Goal: Information Seeking & Learning: Learn about a topic

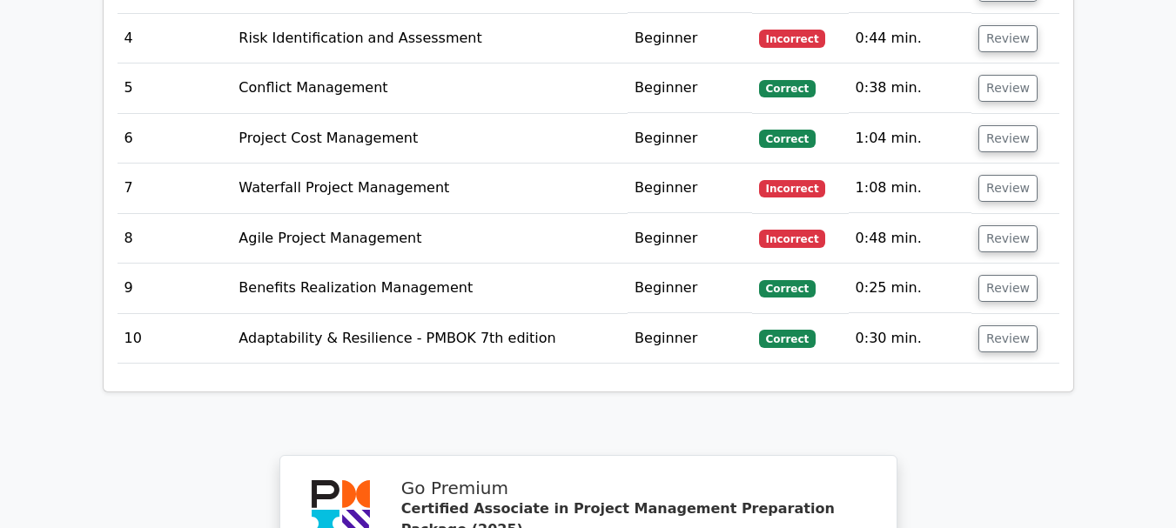
scroll to position [3244, 0]
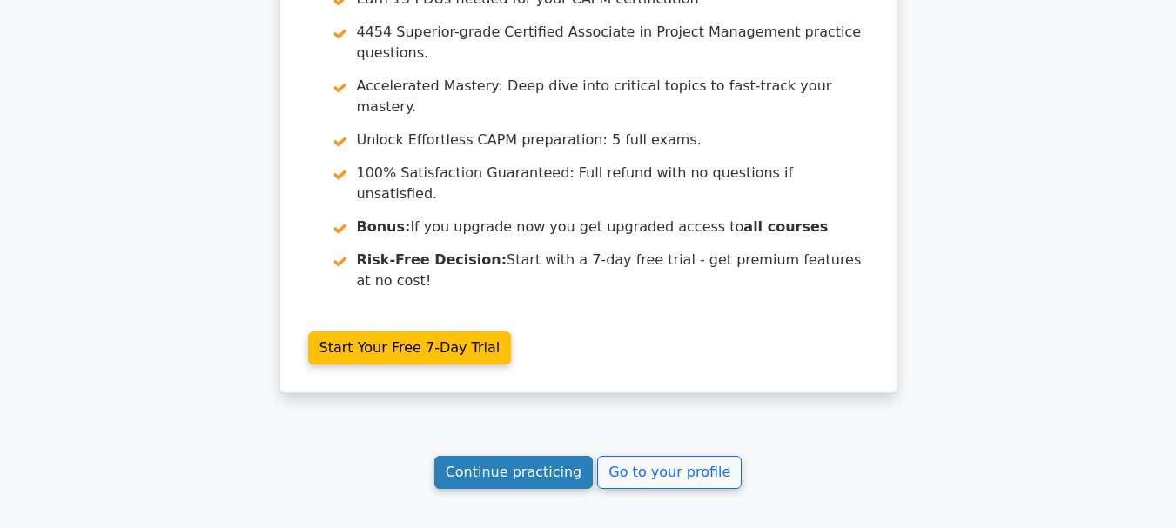
click at [541, 456] on link "Continue practicing" at bounding box center [513, 472] width 159 height 33
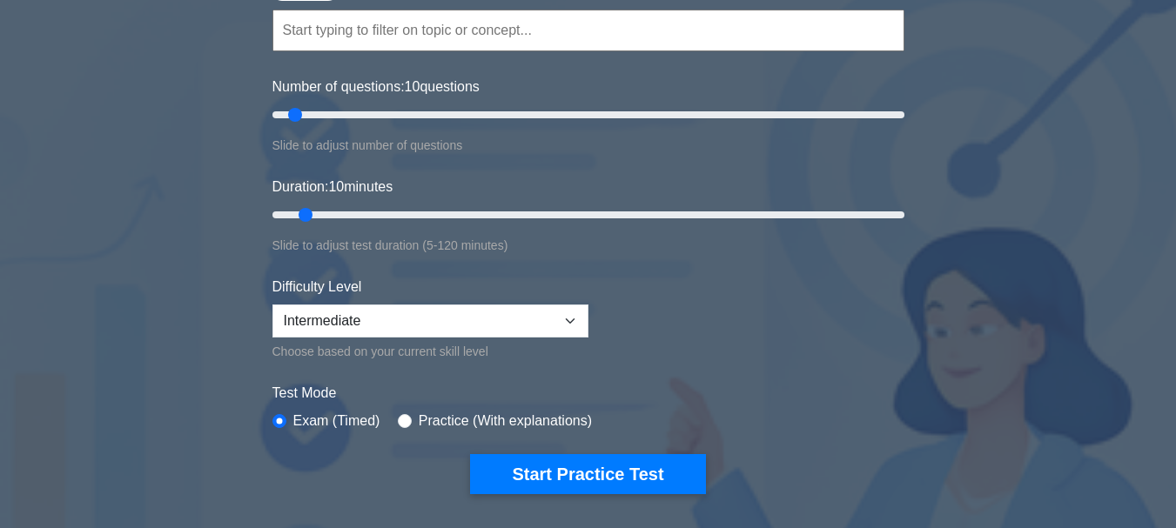
scroll to position [163, 0]
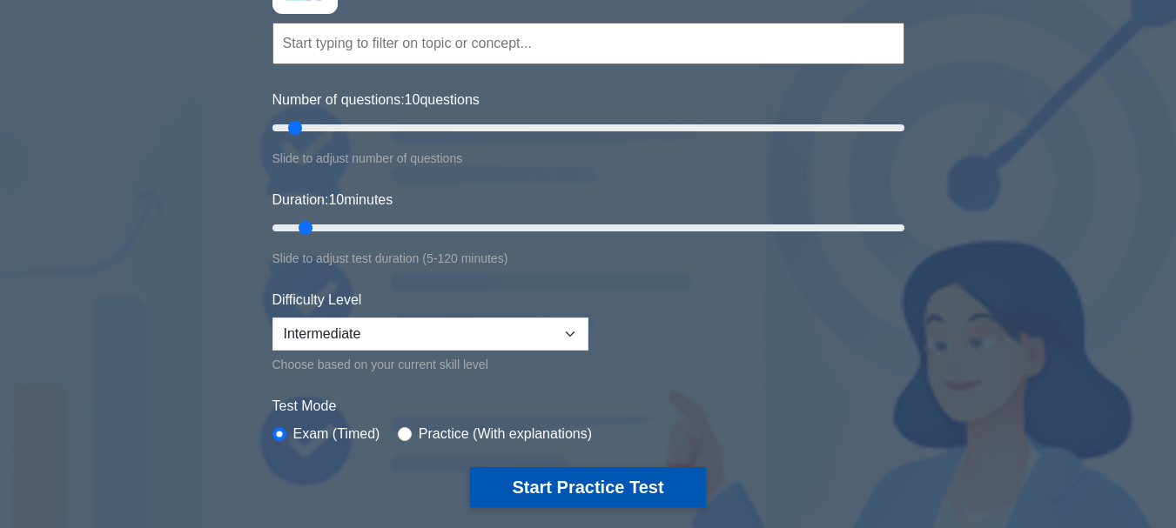
click at [533, 473] on button "Start Practice Test" at bounding box center [587, 487] width 235 height 40
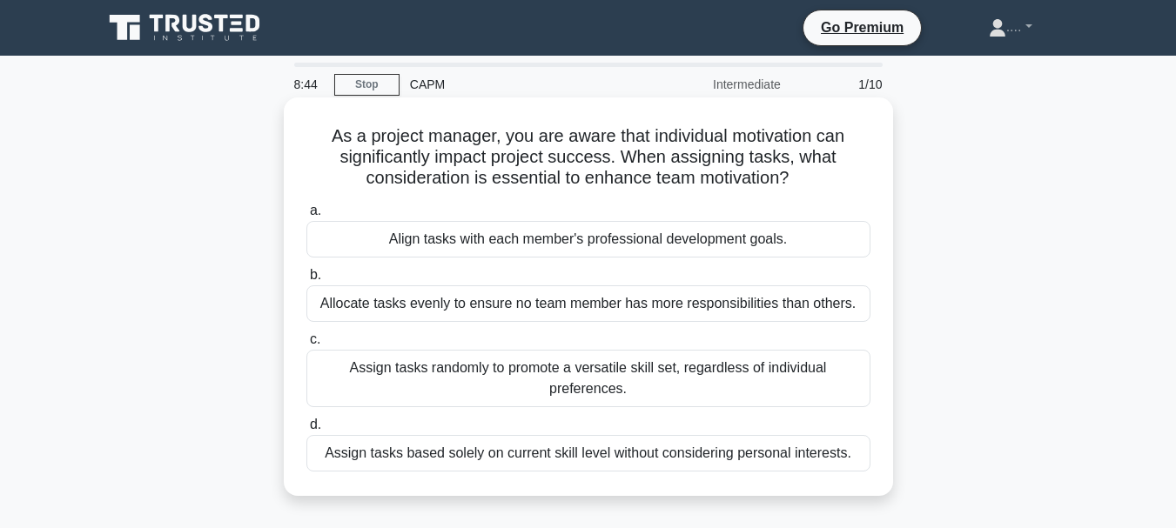
click at [583, 448] on div "Assign tasks based solely on current skill level without considering personal i…" at bounding box center [588, 453] width 564 height 37
click at [306, 431] on input "d. Assign tasks based solely on current skill level without considering persona…" at bounding box center [306, 424] width 0 height 11
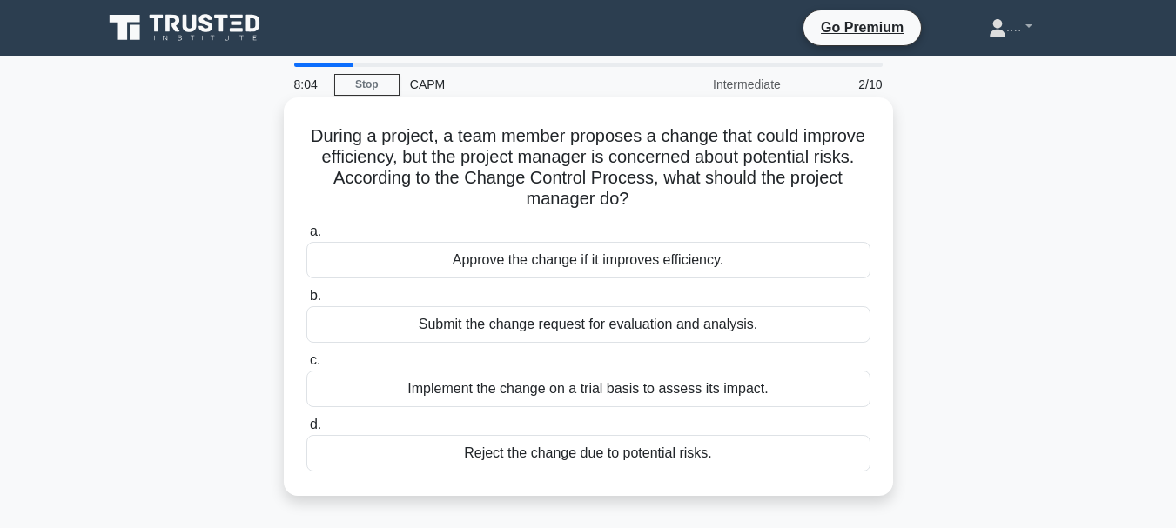
click at [500, 322] on div "Submit the change request for evaluation and analysis." at bounding box center [588, 324] width 564 height 37
click at [306, 302] on input "b. Submit the change request for evaluation and analysis." at bounding box center [306, 296] width 0 height 11
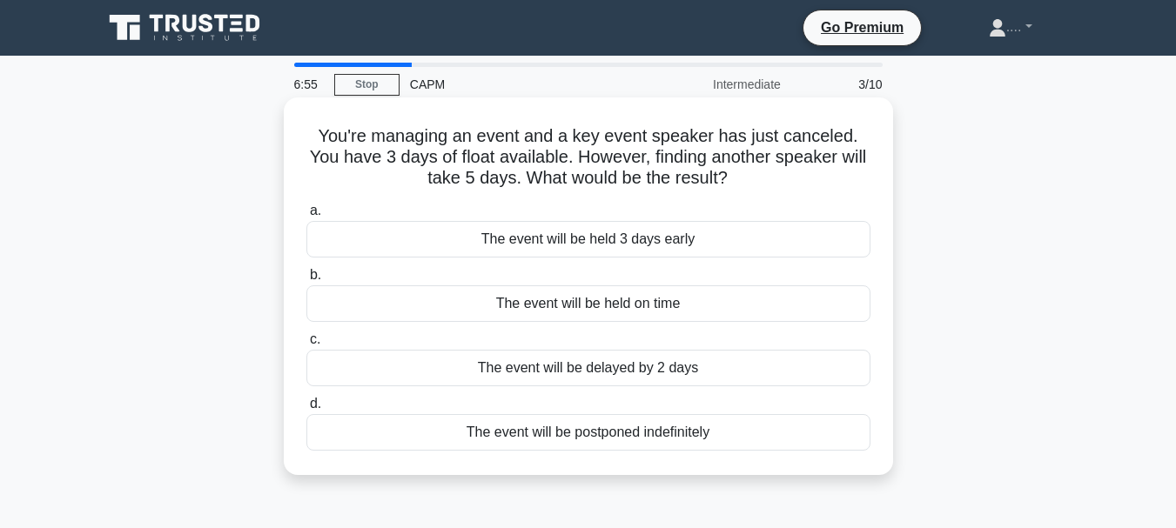
click at [607, 369] on div "The event will be delayed by 2 days" at bounding box center [588, 368] width 564 height 37
click at [306, 346] on input "c. The event will be delayed by 2 days" at bounding box center [306, 339] width 0 height 11
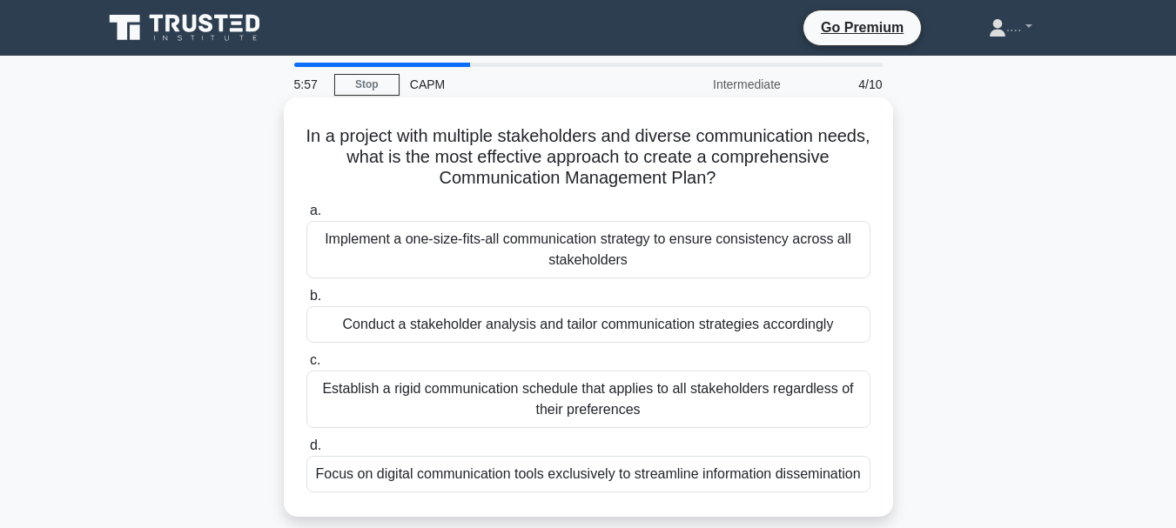
click at [583, 239] on div "Implement a one-size-fits-all communication strategy to ensure consistency acro…" at bounding box center [588, 249] width 564 height 57
click at [306, 217] on input "a. Implement a one-size-fits-all communication strategy to ensure consistency a…" at bounding box center [306, 210] width 0 height 11
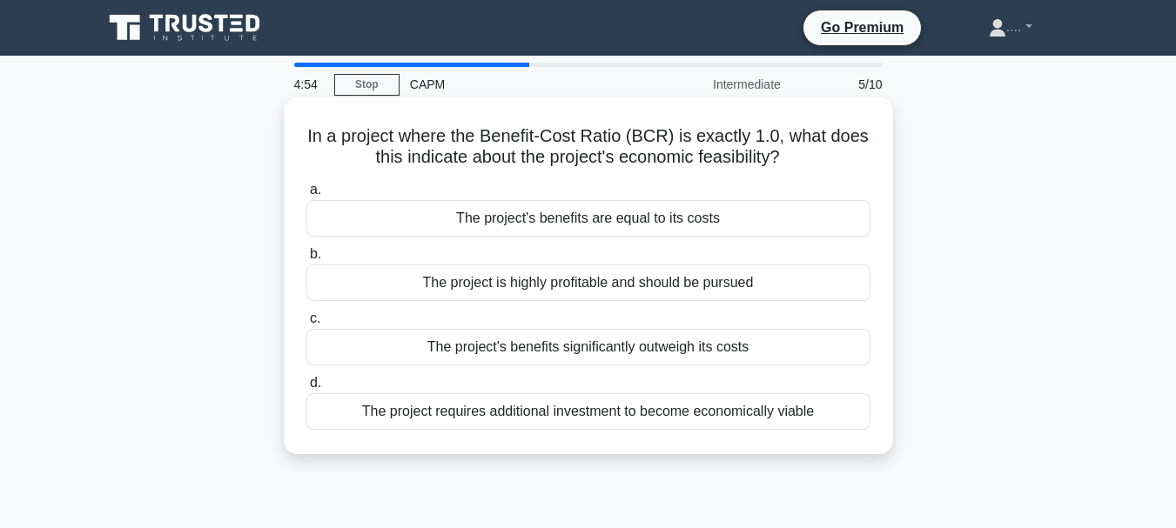
click at [620, 411] on div "The project requires additional investment to become economically viable" at bounding box center [588, 411] width 564 height 37
click at [306, 389] on input "d. The project requires additional investment to become economically viable" at bounding box center [306, 383] width 0 height 11
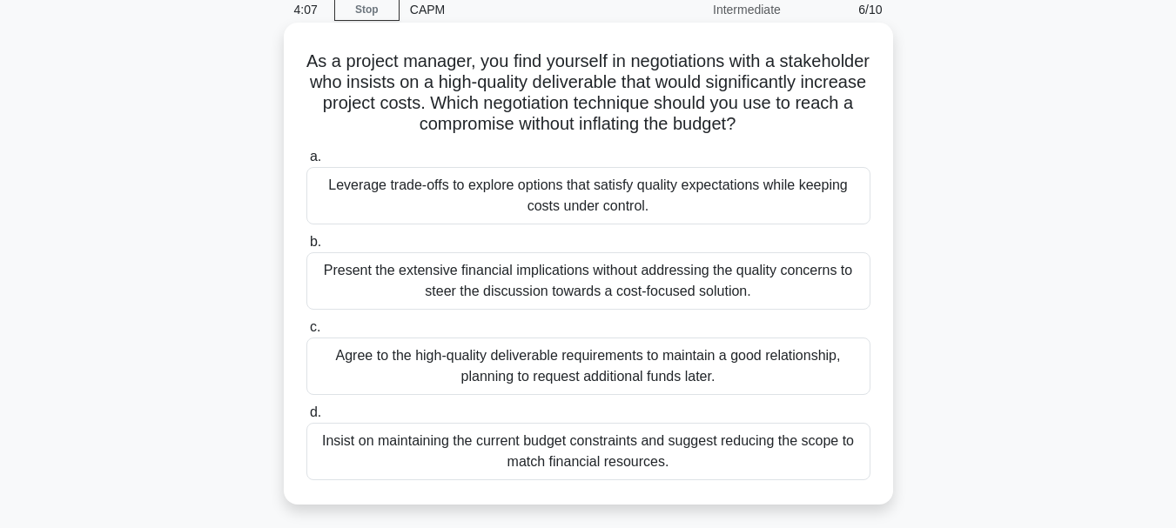
scroll to position [54, 0]
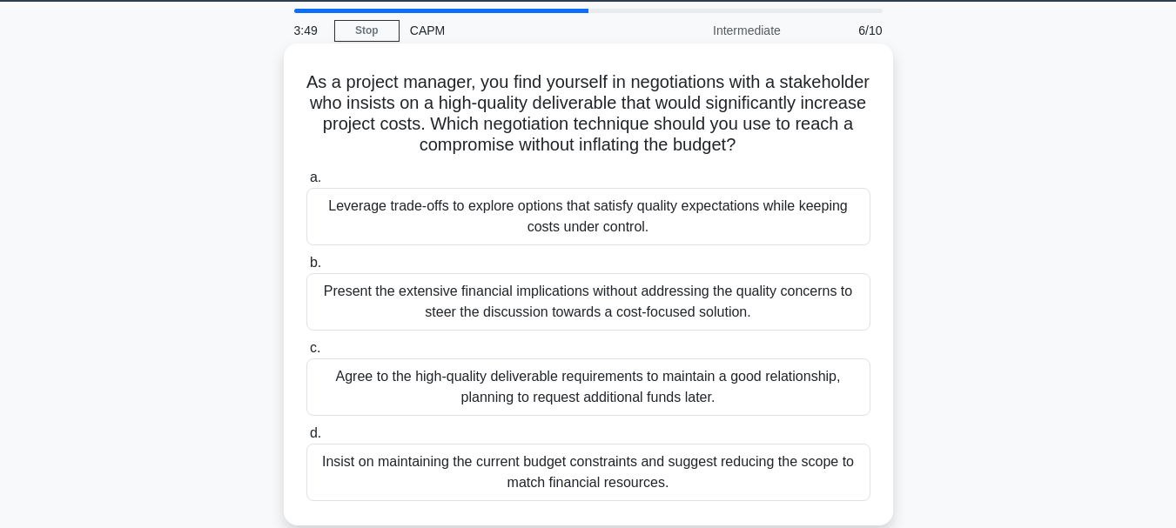
click at [564, 214] on div "Leverage trade-offs to explore options that satisfy quality expectations while …" at bounding box center [588, 216] width 564 height 57
click at [306, 184] on input "a. Leverage trade-offs to explore options that satisfy quality expectations whi…" at bounding box center [306, 177] width 0 height 11
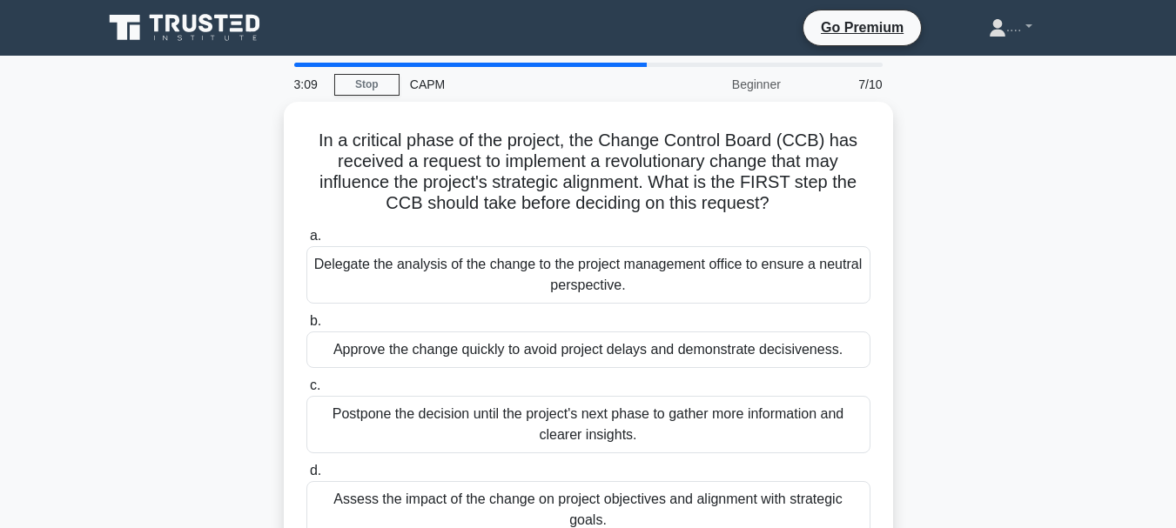
scroll to position [68, 0]
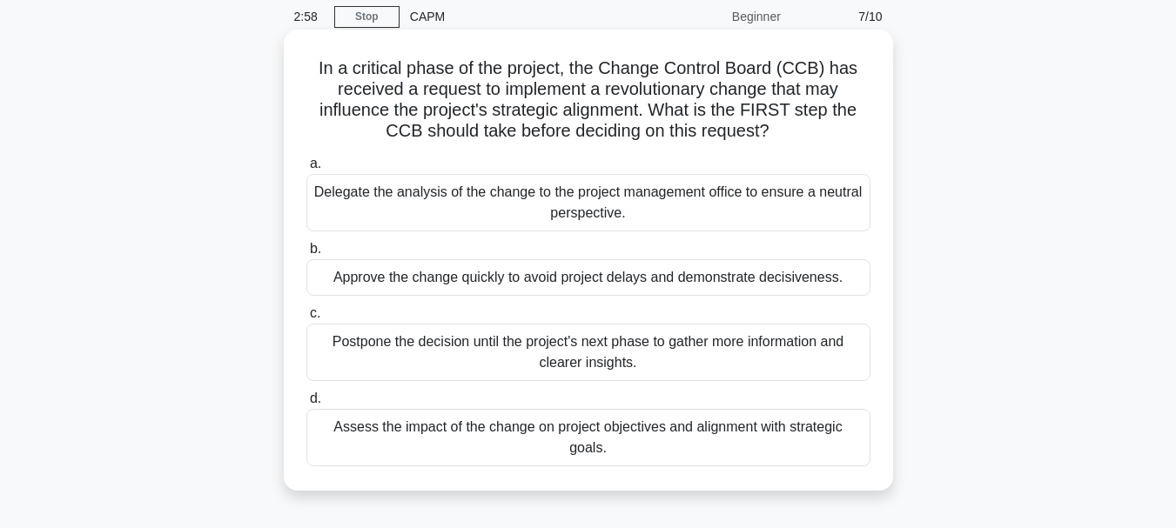
click at [546, 429] on div "Assess the impact of the change on project objectives and alignment with strate…" at bounding box center [588, 437] width 564 height 57
click at [306, 405] on input "d. Assess the impact of the change on project objectives and alignment with str…" at bounding box center [306, 398] width 0 height 11
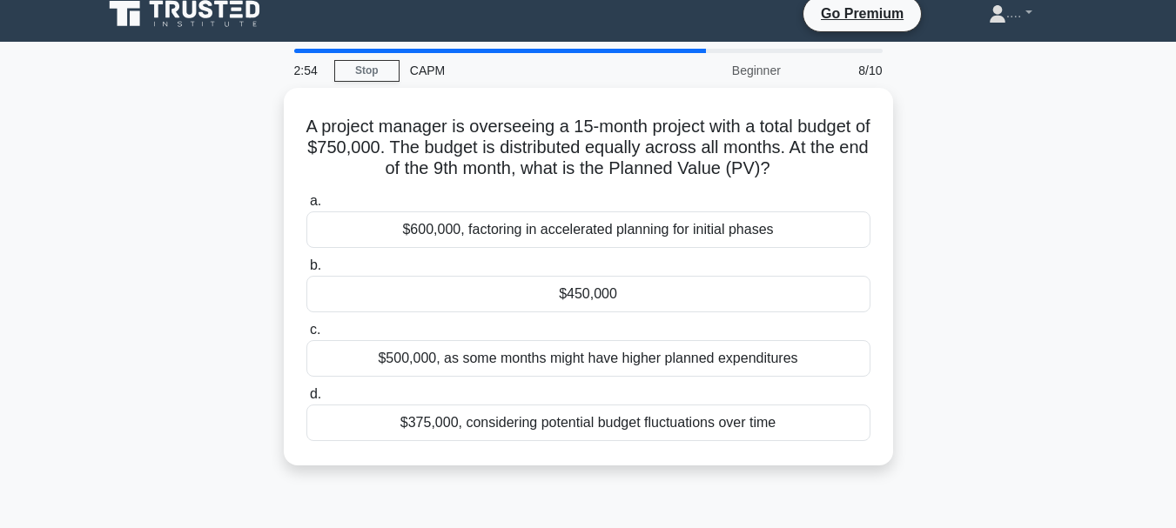
scroll to position [0, 0]
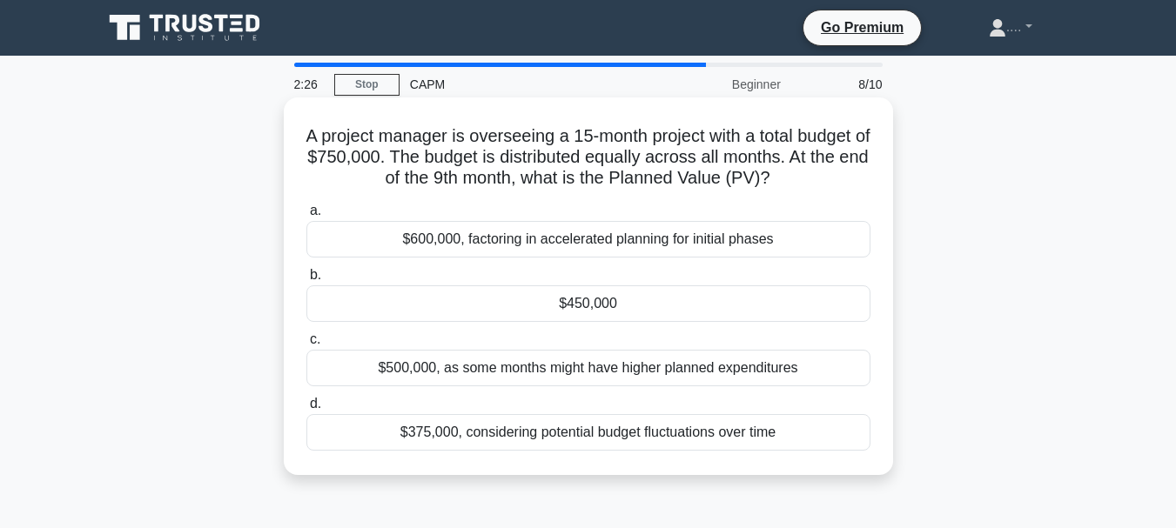
click at [600, 303] on div "$450,000" at bounding box center [588, 303] width 564 height 37
click at [306, 281] on input "b. $450,000" at bounding box center [306, 275] width 0 height 11
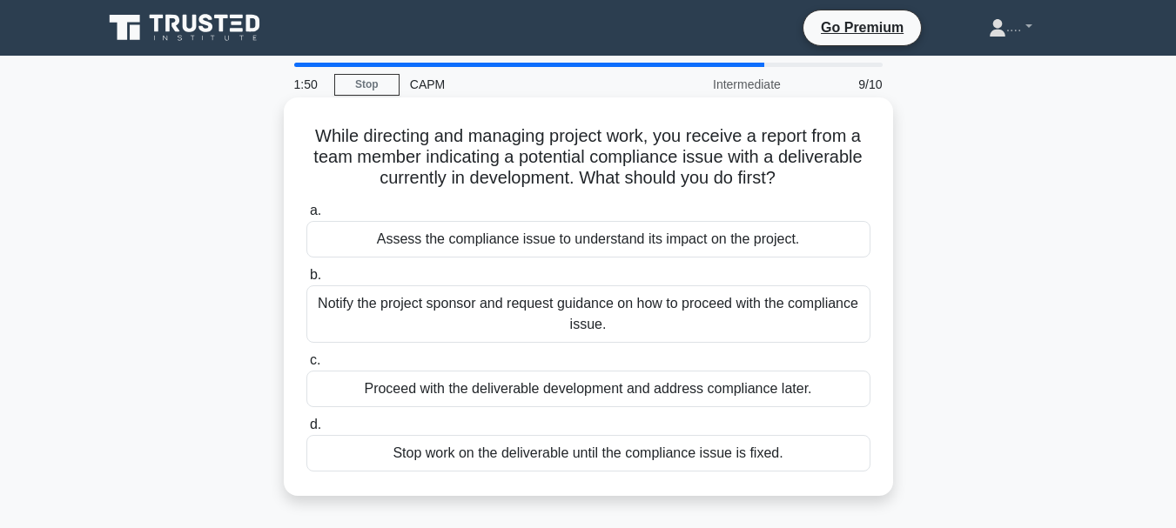
click at [580, 226] on div "Assess the compliance issue to understand its impact on the project." at bounding box center [588, 239] width 564 height 37
click at [306, 217] on input "a. Assess the compliance issue to understand its impact on the project." at bounding box center [306, 210] width 0 height 11
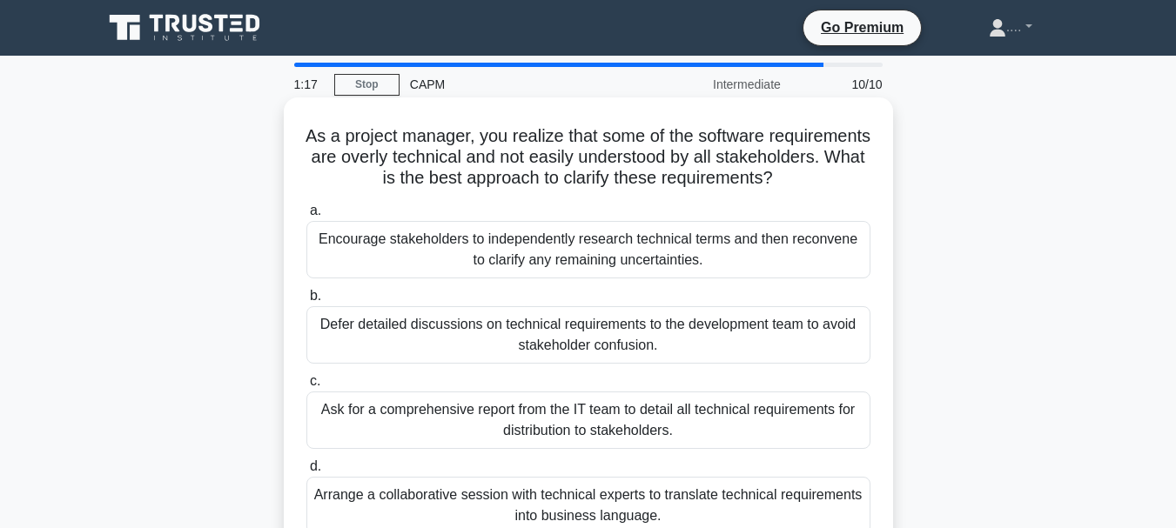
click at [585, 164] on h5 "As a project manager, you realize that some of the software requirements are ov…" at bounding box center [588, 157] width 567 height 64
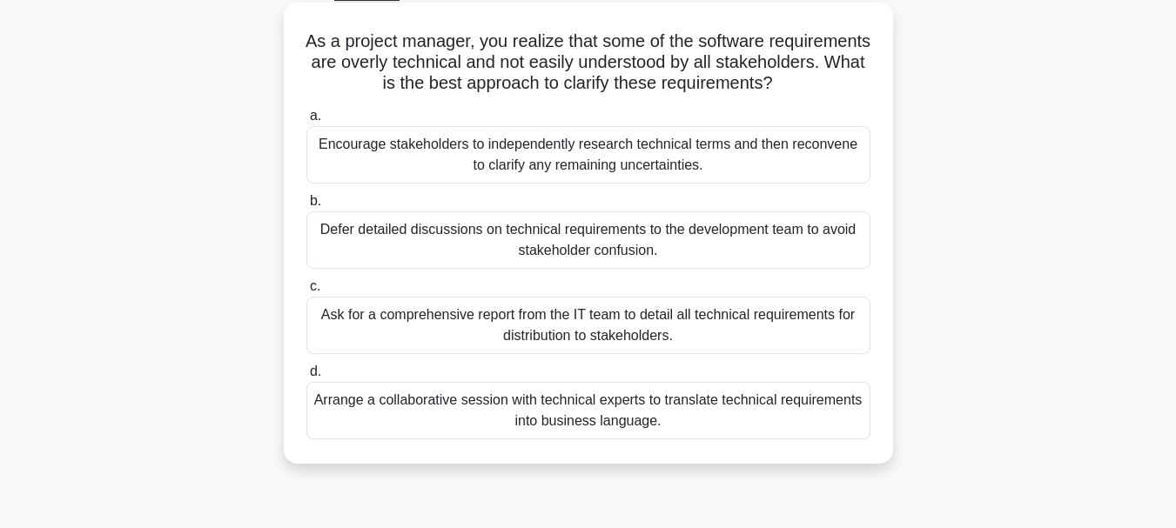
scroll to position [108, 0]
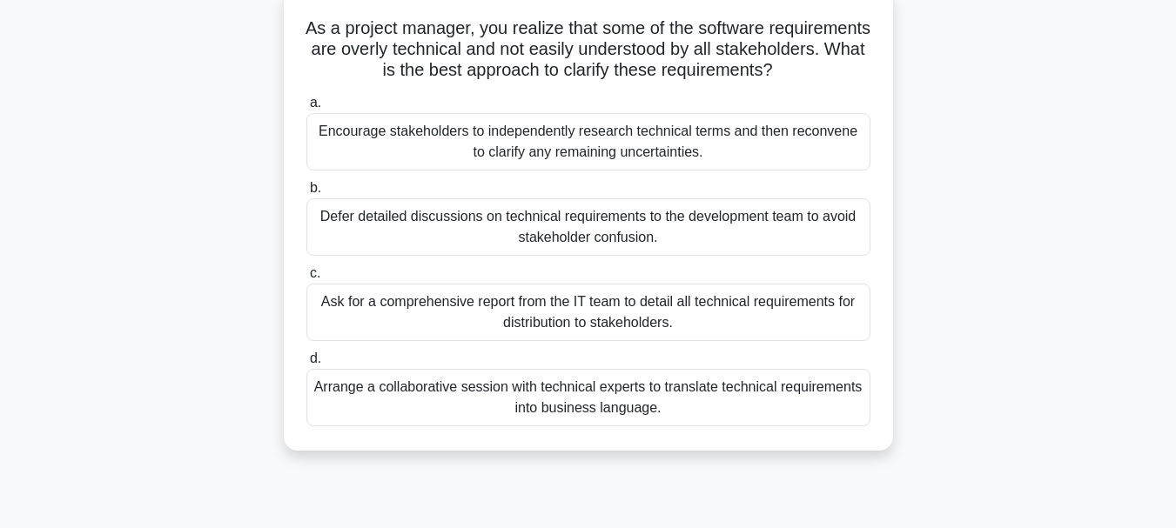
click at [431, 424] on div "Arrange a collaborative session with technical experts to translate technical r…" at bounding box center [588, 397] width 564 height 57
click at [306, 365] on input "d. Arrange a collaborative session with technical experts to translate technica…" at bounding box center [306, 358] width 0 height 11
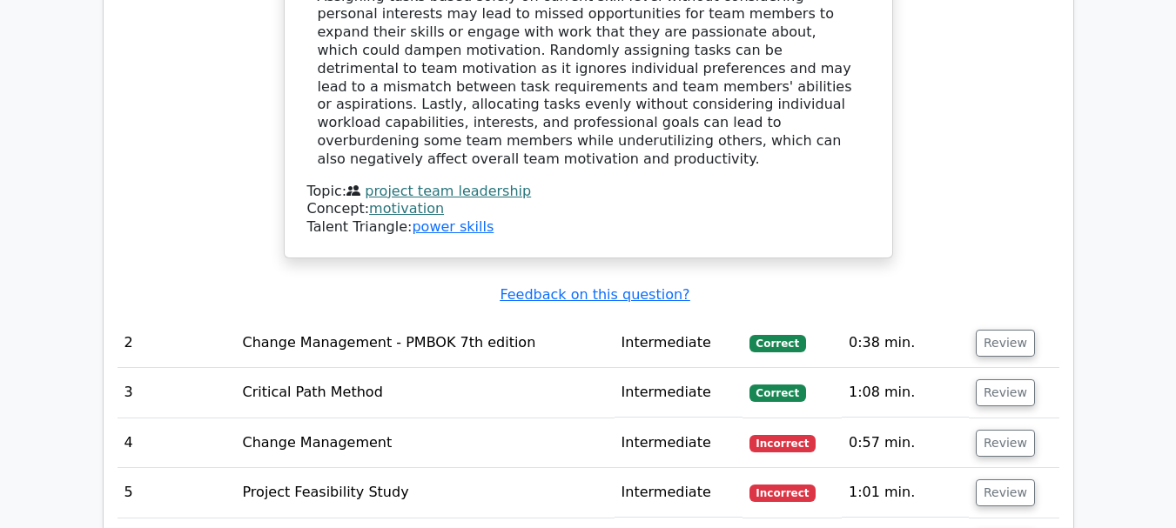
scroll to position [2331, 0]
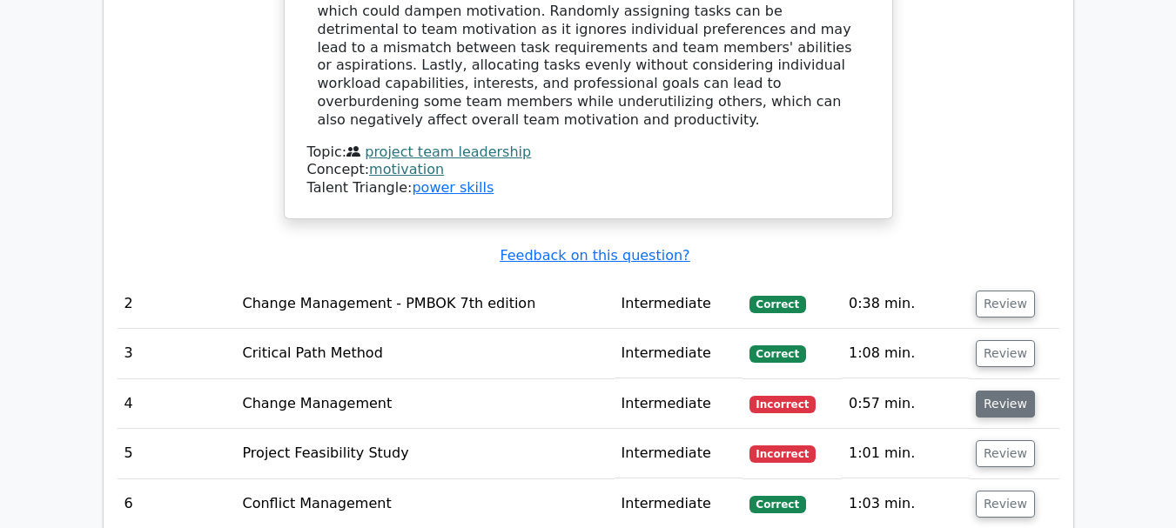
click at [1003, 391] on button "Review" at bounding box center [1005, 404] width 59 height 27
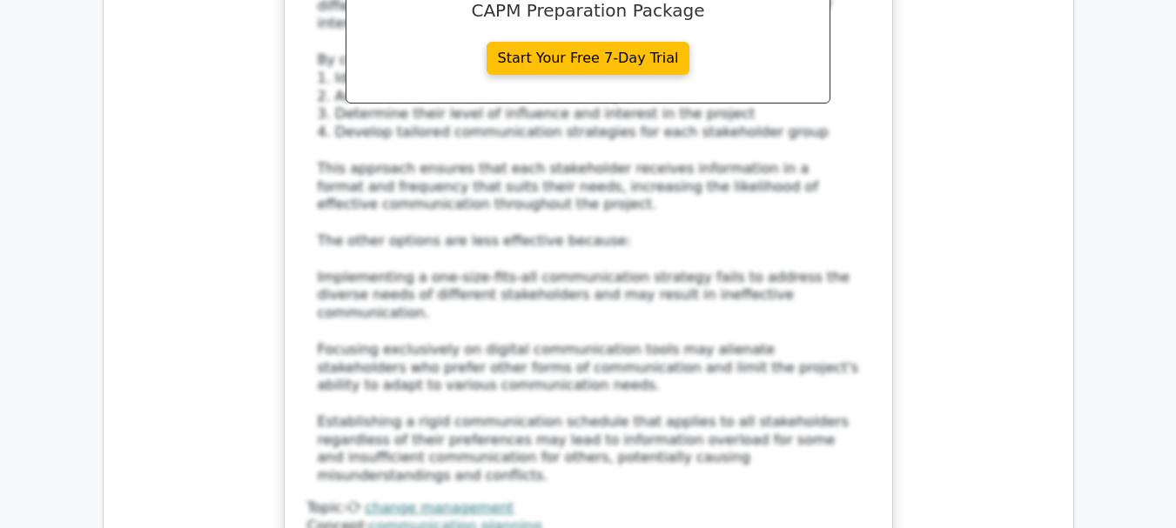
scroll to position [3340, 0]
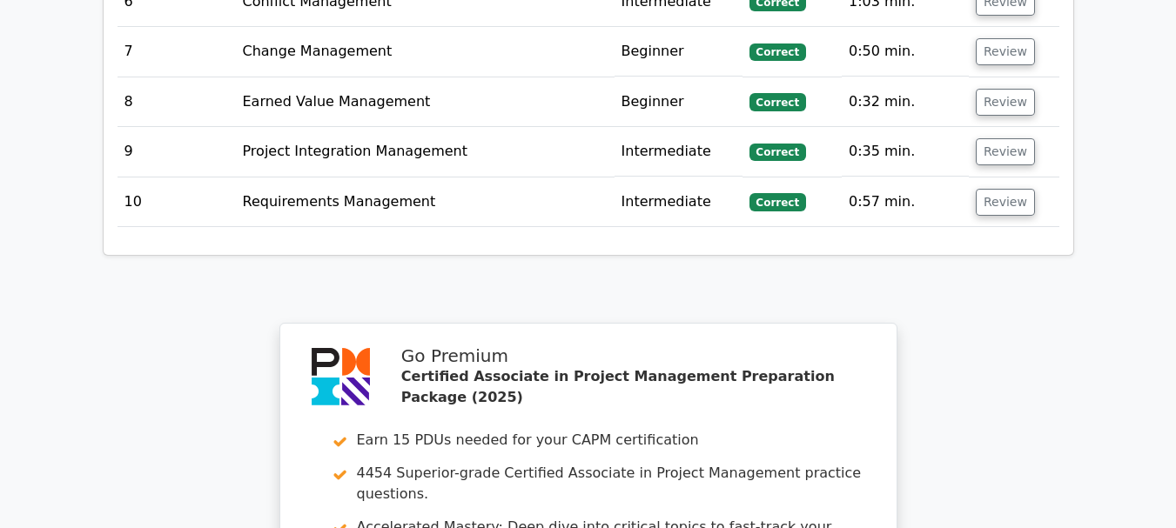
scroll to position [5150, 0]
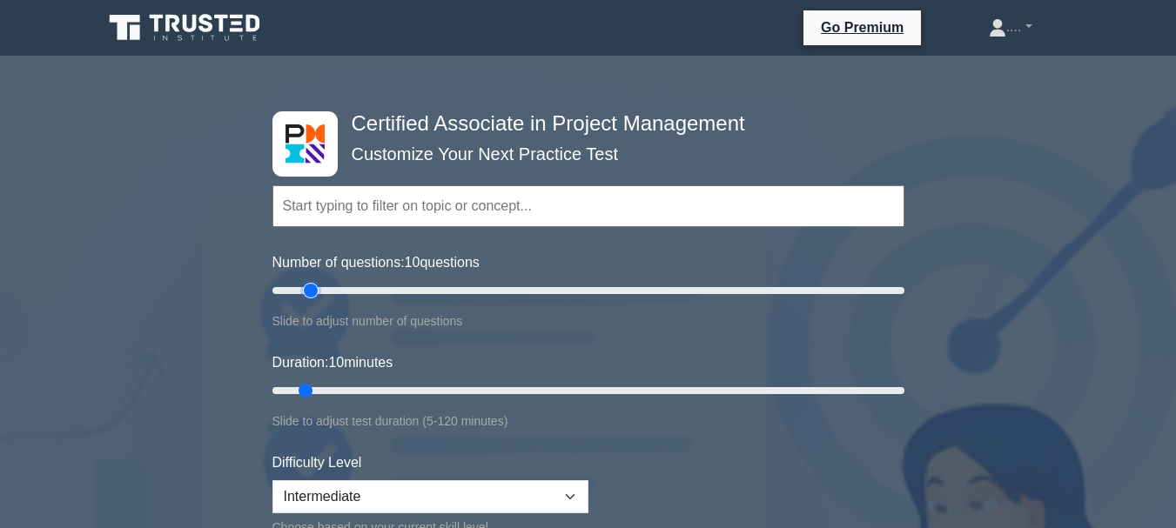
type input "15"
click at [319, 290] on input "Number of questions: 10 questions" at bounding box center [588, 290] width 632 height 21
type input "15"
click at [322, 388] on input "Duration: 15 minutes" at bounding box center [588, 390] width 632 height 21
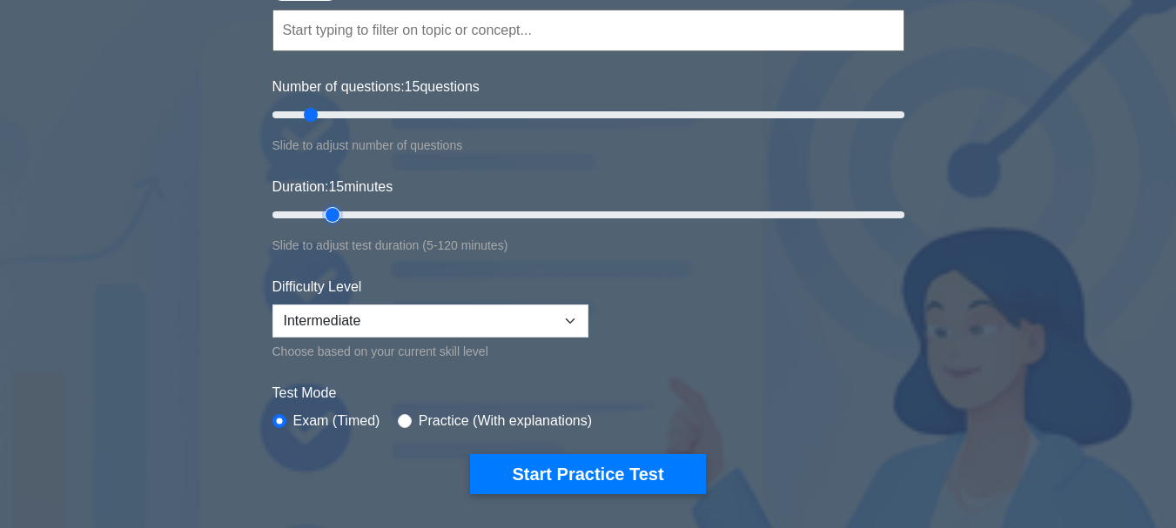
scroll to position [237, 0]
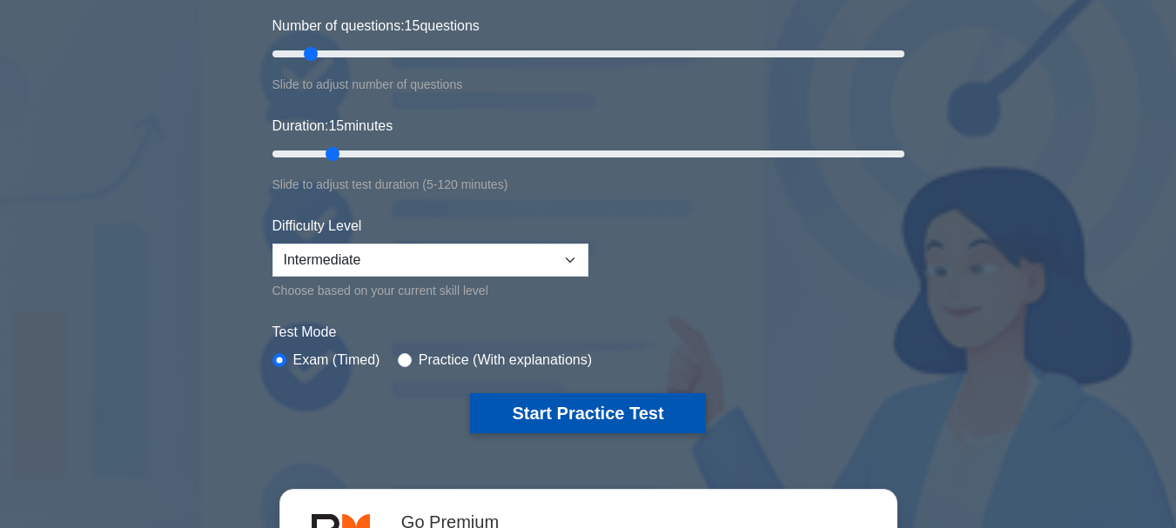
click at [507, 414] on button "Start Practice Test" at bounding box center [587, 413] width 235 height 40
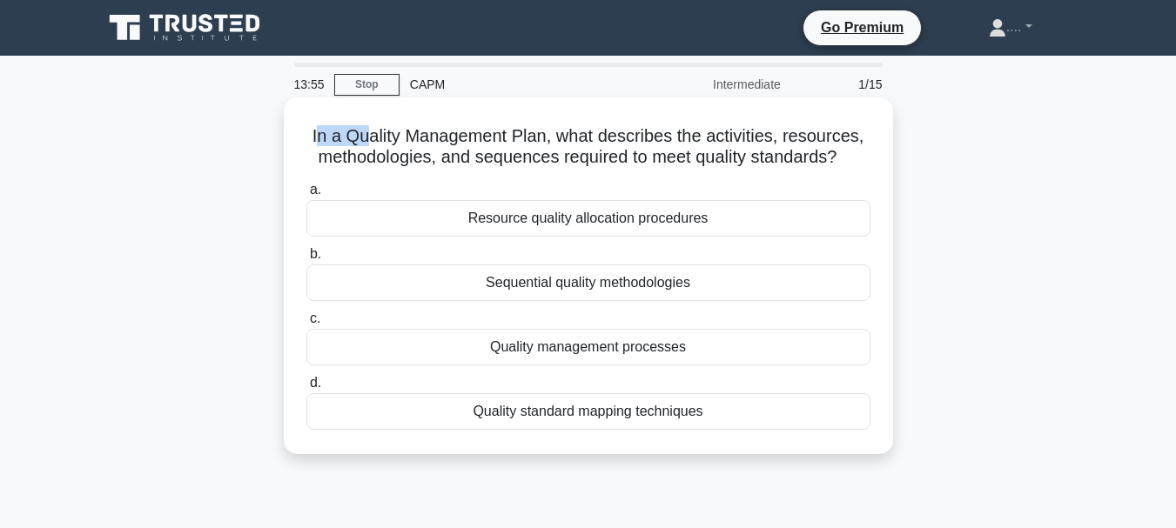
drag, startPoint x: 312, startPoint y: 136, endPoint x: 363, endPoint y: 129, distance: 51.0
click at [363, 129] on h5 "In a Quality Management Plan, what describes the activities, resources, methodo…" at bounding box center [588, 147] width 567 height 44
click at [300, 124] on div "In a Quality Management Plan, what describes the activities, resources, methodo…" at bounding box center [588, 275] width 595 height 343
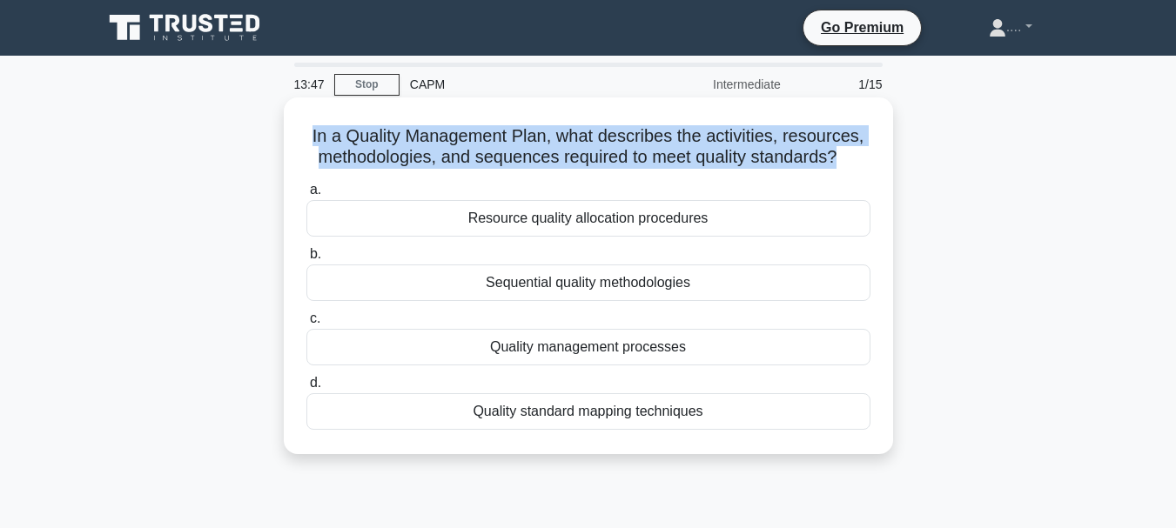
drag, startPoint x: 300, startPoint y: 124, endPoint x: 855, endPoint y: 153, distance: 556.0
click at [855, 153] on div "In a Quality Management Plan, what describes the activities, resources, methodo…" at bounding box center [588, 275] width 595 height 343
copy div "In a Quality Management Plan, what describes the activities, resources, methodo…"
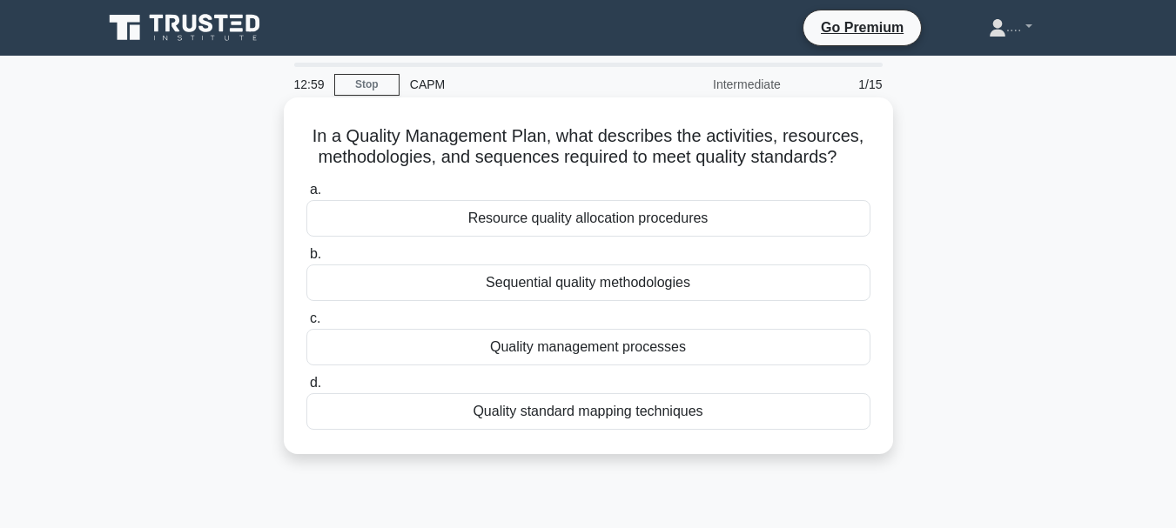
click at [651, 357] on div "Quality management processes" at bounding box center [588, 347] width 564 height 37
click at [306, 325] on input "c. Quality management processes" at bounding box center [306, 318] width 0 height 11
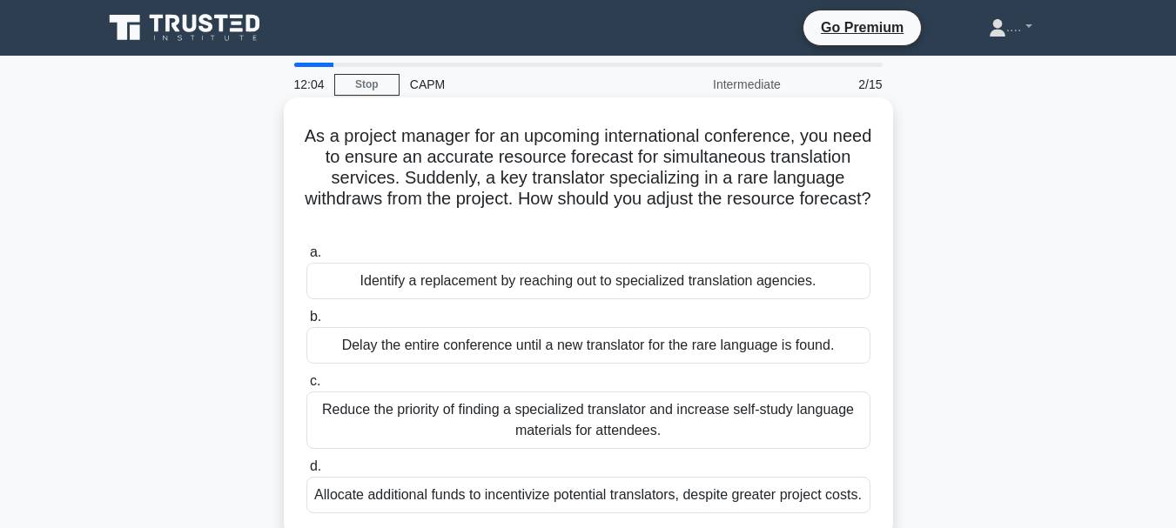
click at [567, 286] on div "Identify a replacement by reaching out to specialized translation agencies." at bounding box center [588, 281] width 564 height 37
click at [306, 258] on input "a. Identify a replacement by reaching out to specialized translation agencies." at bounding box center [306, 252] width 0 height 11
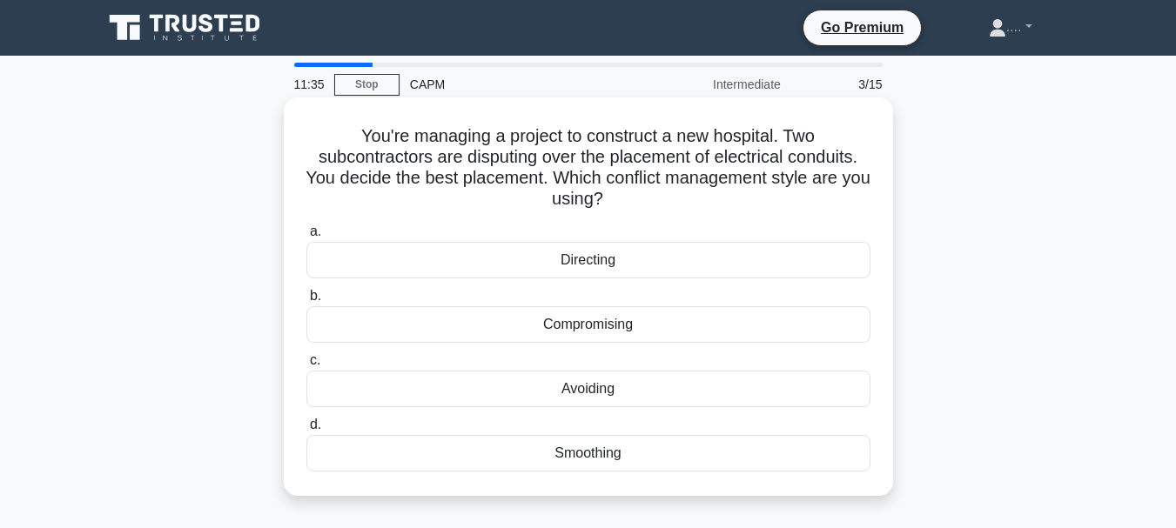
click at [677, 265] on div "Directing" at bounding box center [588, 260] width 564 height 37
click at [306, 238] on input "a. Directing" at bounding box center [306, 231] width 0 height 11
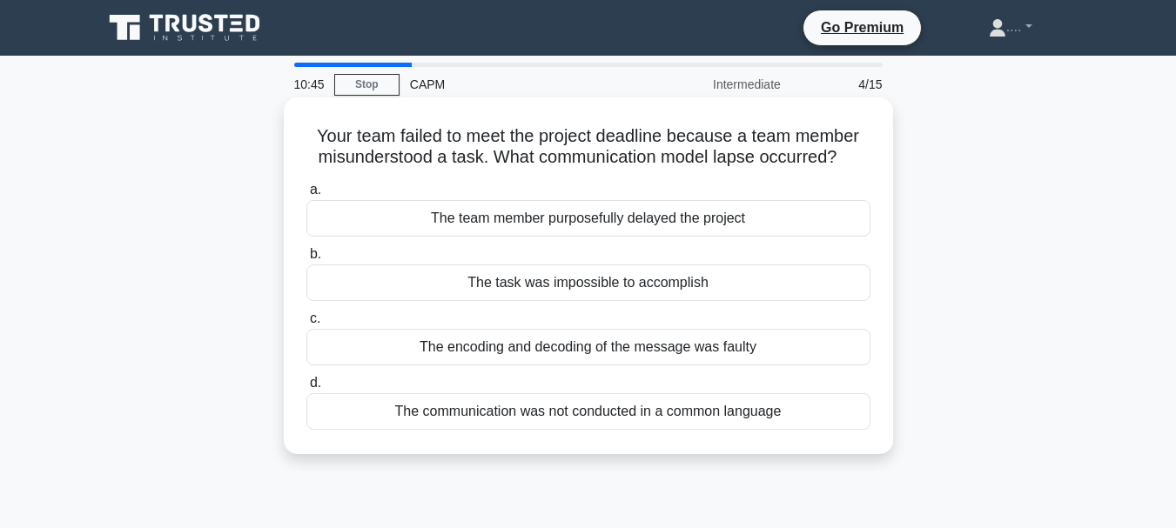
click at [547, 417] on div "The communication was not conducted in a common language" at bounding box center [588, 411] width 564 height 37
click at [306, 389] on input "d. The communication was not conducted in a common language" at bounding box center [306, 383] width 0 height 11
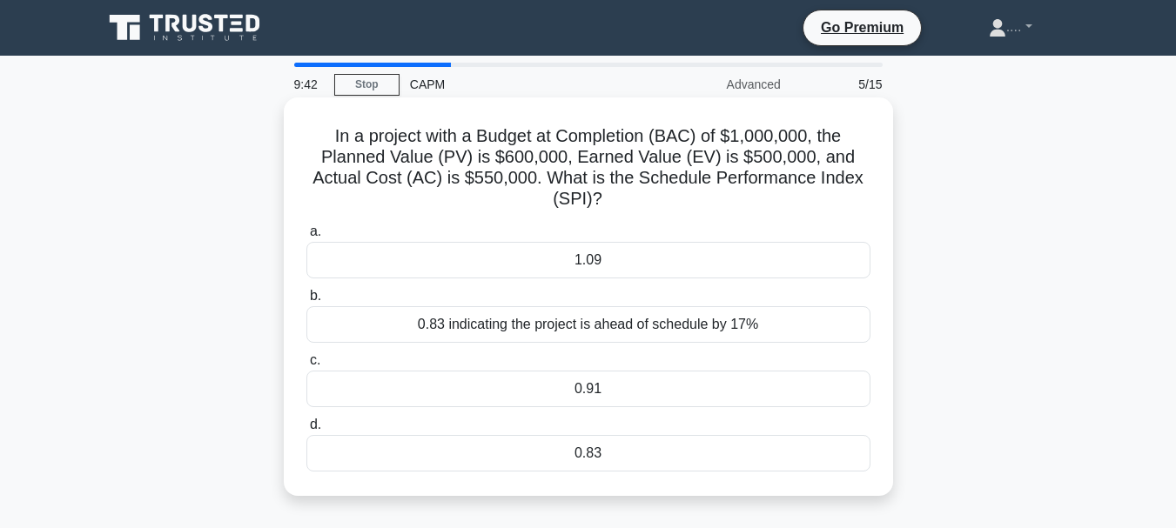
click at [567, 471] on div "0.83" at bounding box center [588, 453] width 564 height 37
click at [306, 431] on input "d. 0.83" at bounding box center [306, 424] width 0 height 11
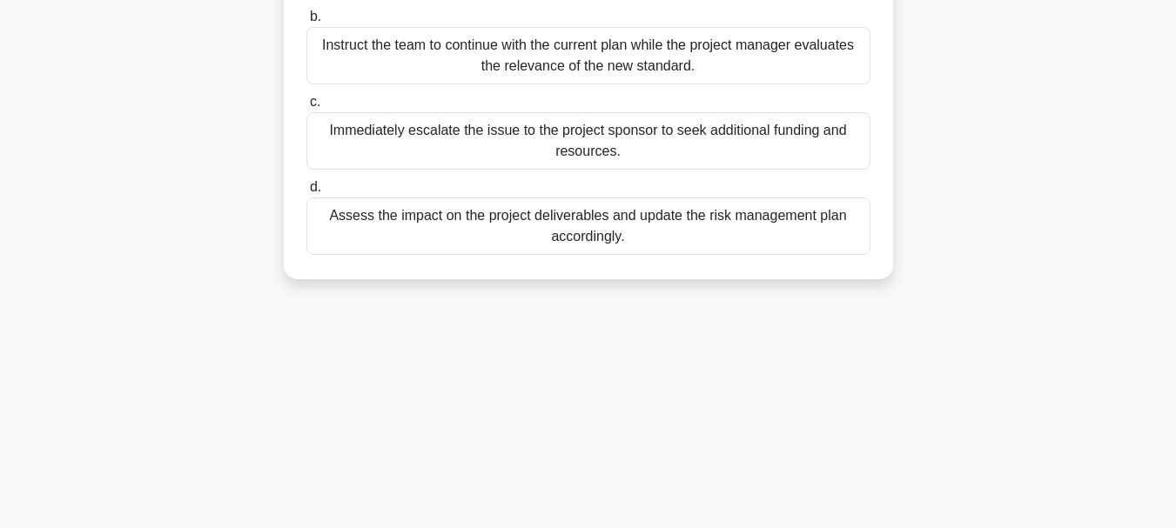
scroll to position [412, 0]
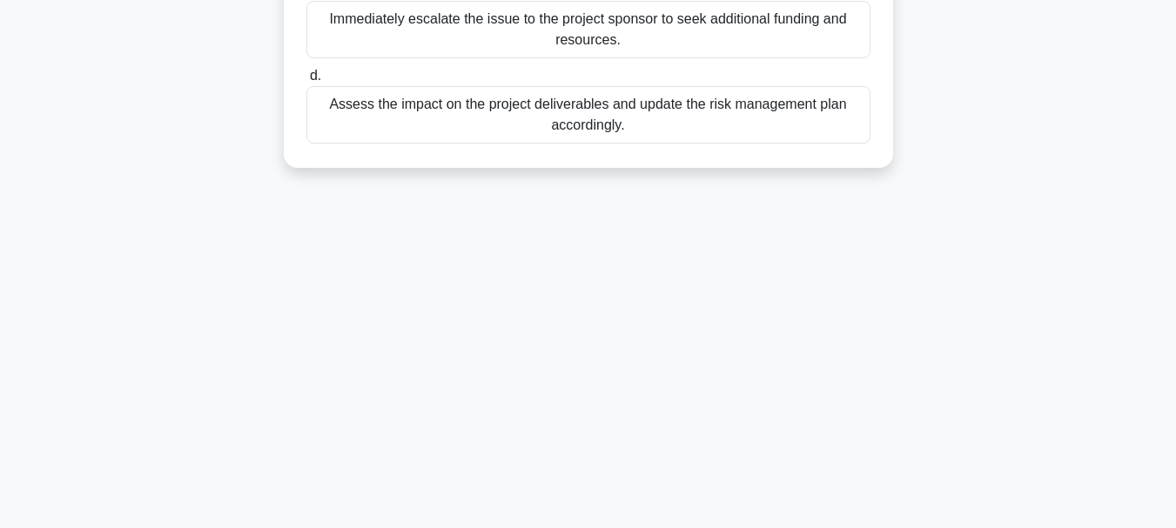
click at [544, 116] on div "Assess the impact on the project deliverables and update the risk management pl…" at bounding box center [588, 114] width 564 height 57
click at [306, 82] on input "d. Assess the impact on the project deliverables and update the risk management…" at bounding box center [306, 75] width 0 height 11
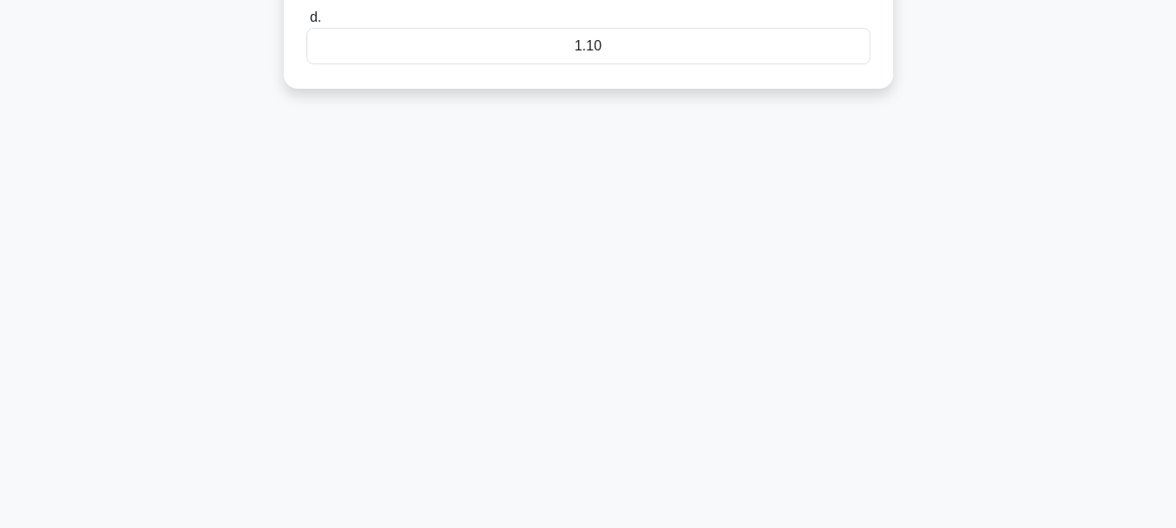
scroll to position [0, 0]
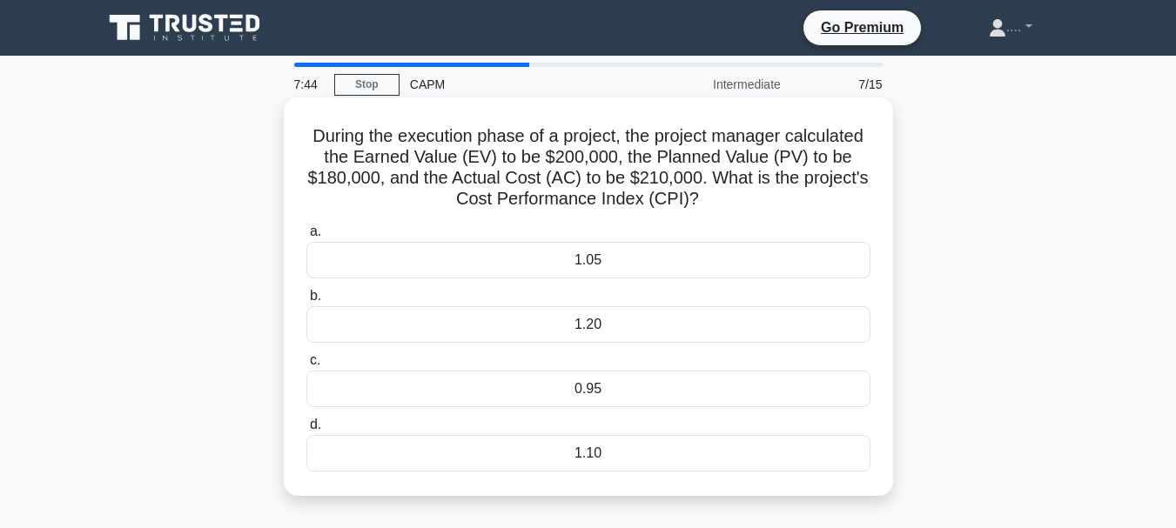
click at [785, 392] on div "0.95" at bounding box center [588, 389] width 564 height 37
click at [306, 366] on input "c. 0.95" at bounding box center [306, 360] width 0 height 11
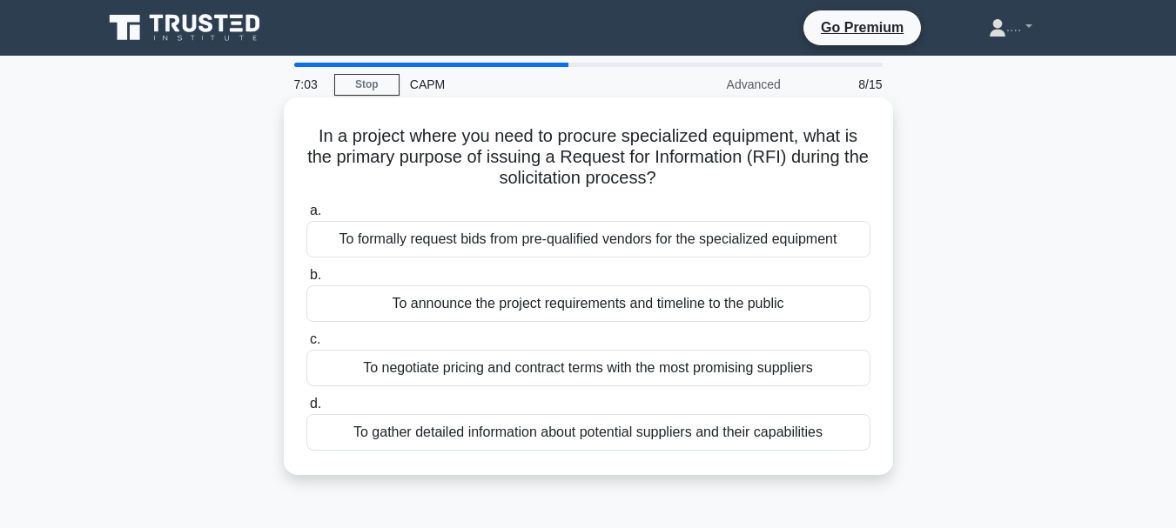
click at [689, 233] on div "To formally request bids from pre-qualified vendors for the specialized equipme…" at bounding box center [588, 239] width 564 height 37
click at [306, 217] on input "a. To formally request bids from pre-qualified vendors for the specialized equi…" at bounding box center [306, 210] width 0 height 11
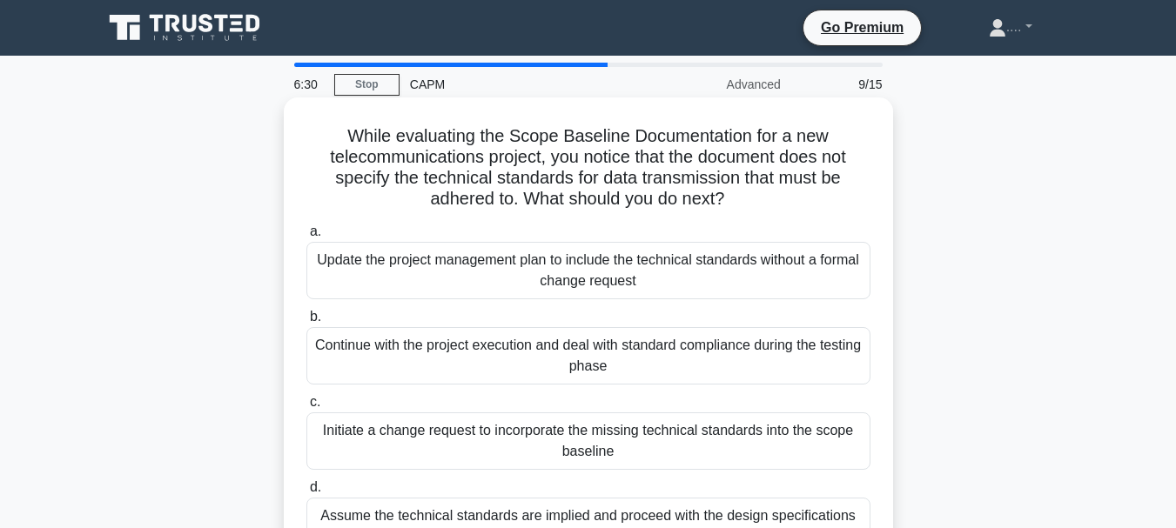
scroll to position [41, 0]
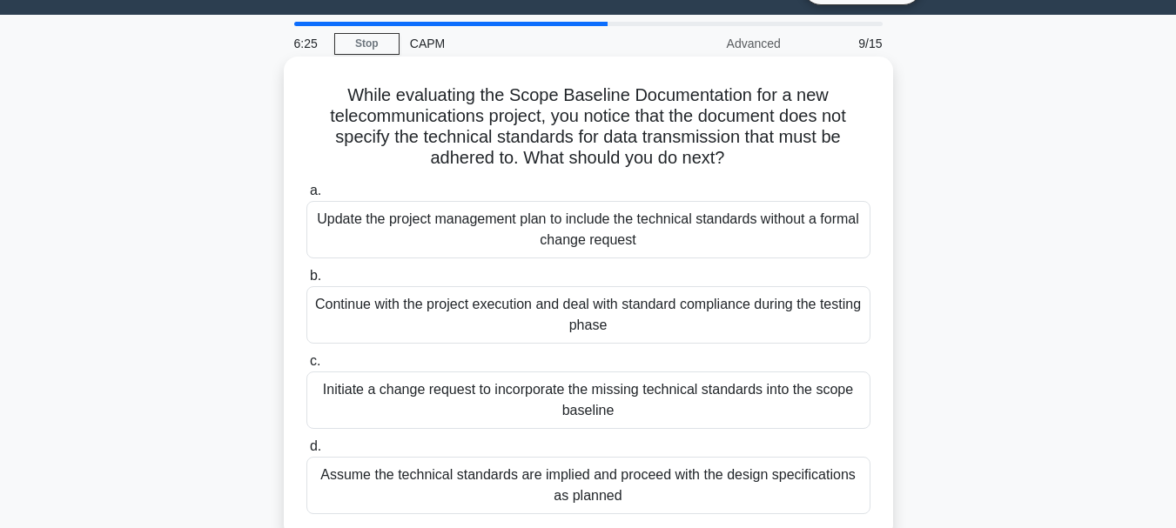
click at [555, 401] on div "Initiate a change request to incorporate the missing technical standards into t…" at bounding box center [588, 400] width 564 height 57
click at [306, 367] on input "c. Initiate a change request to incorporate the missing technical standards int…" at bounding box center [306, 361] width 0 height 11
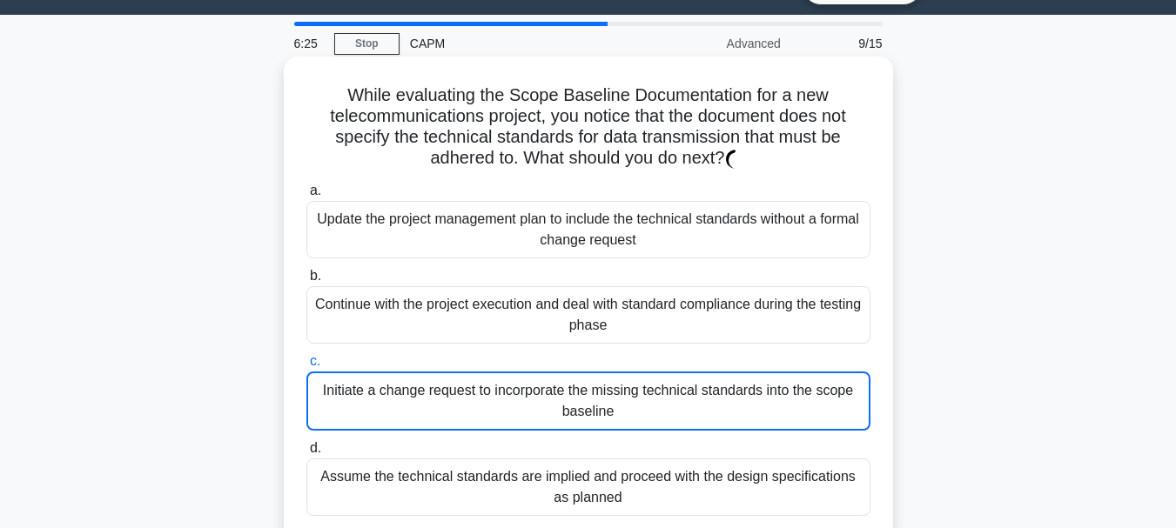
scroll to position [0, 0]
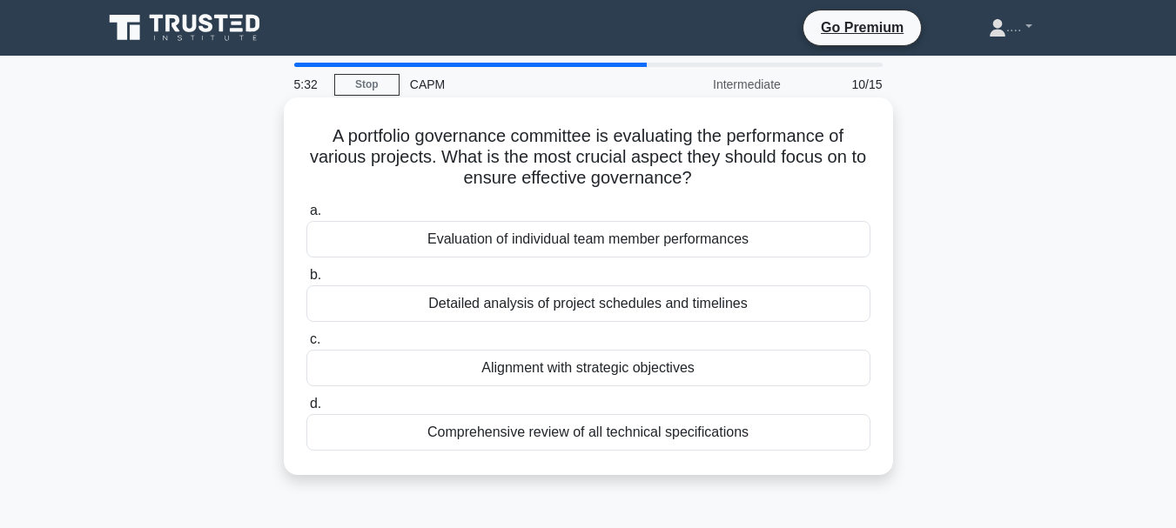
click at [610, 367] on div "Alignment with strategic objectives" at bounding box center [588, 368] width 564 height 37
click at [306, 346] on input "c. Alignment with strategic objectives" at bounding box center [306, 339] width 0 height 11
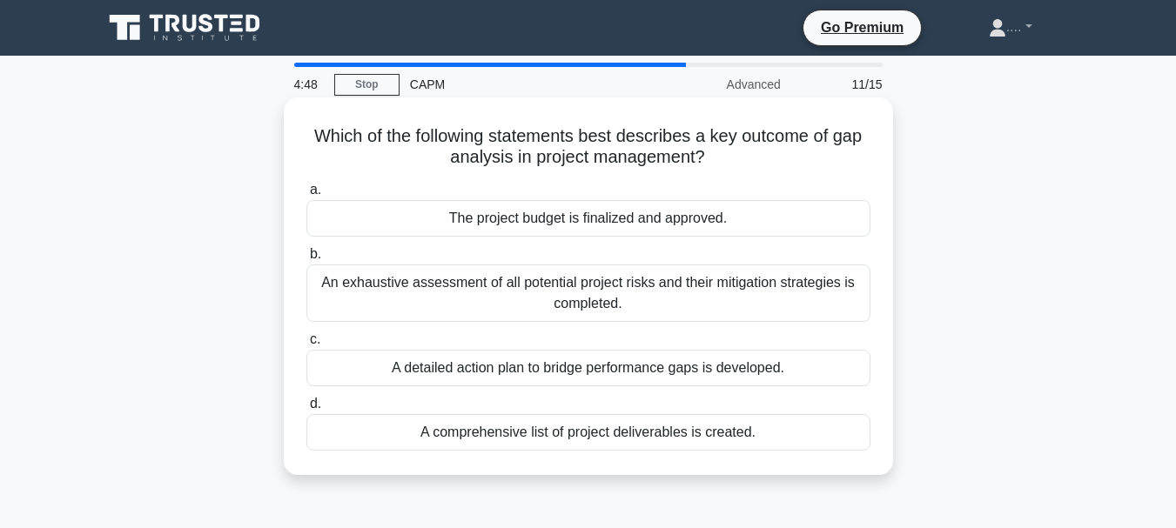
click at [682, 370] on div "A detailed action plan to bridge performance gaps is developed." at bounding box center [588, 368] width 564 height 37
click at [306, 346] on input "c. A detailed action plan to bridge performance gaps is developed." at bounding box center [306, 339] width 0 height 11
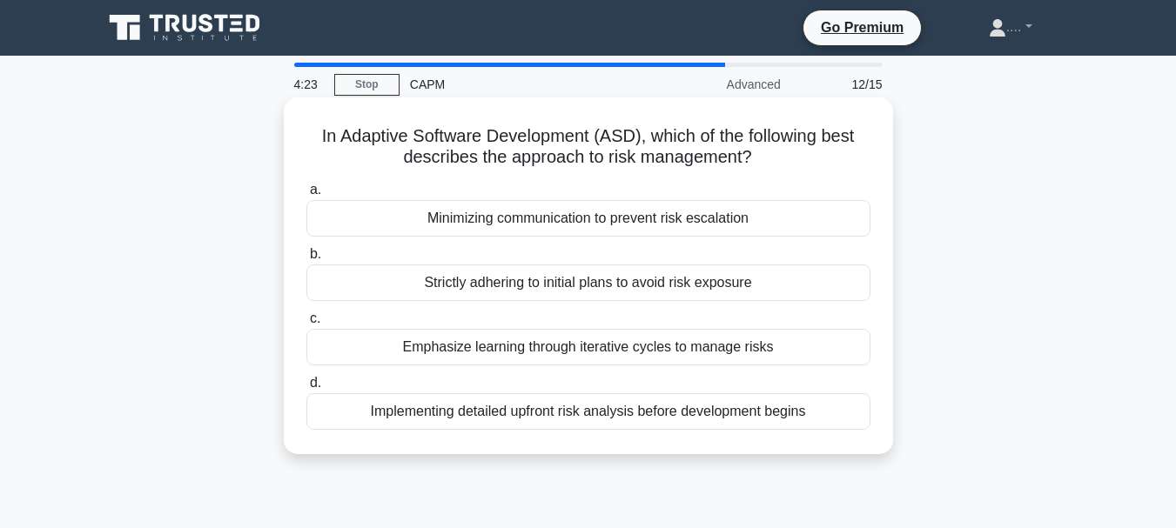
click at [668, 417] on div "Implementing detailed upfront risk analysis before development begins" at bounding box center [588, 411] width 564 height 37
click at [306, 389] on input "d. Implementing detailed upfront risk analysis before development begins" at bounding box center [306, 383] width 0 height 11
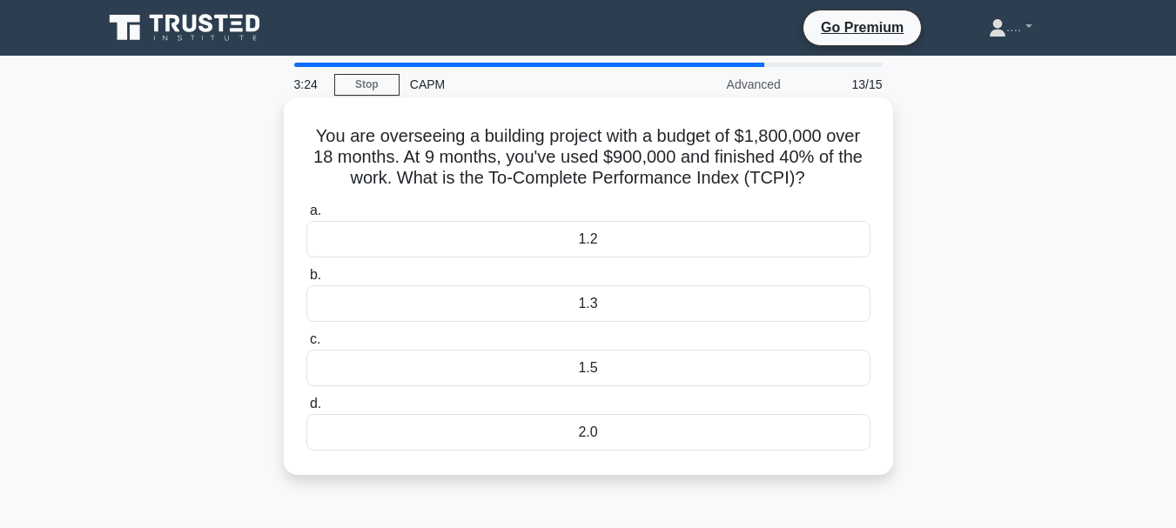
click at [478, 231] on div "1.2" at bounding box center [588, 239] width 564 height 37
click at [306, 217] on input "a. 1.2" at bounding box center [306, 210] width 0 height 11
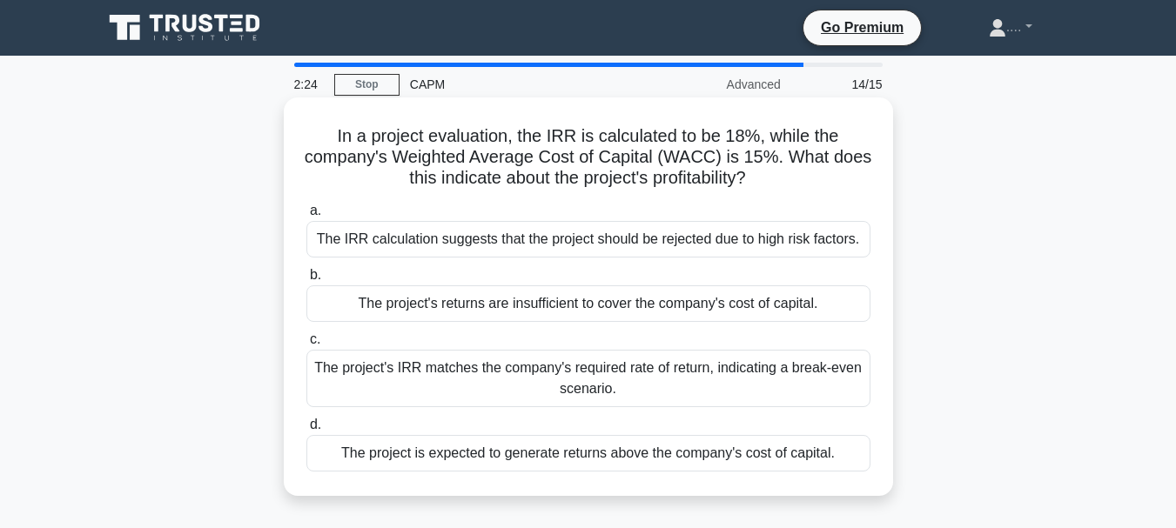
click at [831, 468] on div "The project is expected to generate returns above the company's cost of capital." at bounding box center [588, 453] width 564 height 37
click at [306, 431] on input "d. The project is expected to generate returns above the company's cost of capi…" at bounding box center [306, 424] width 0 height 11
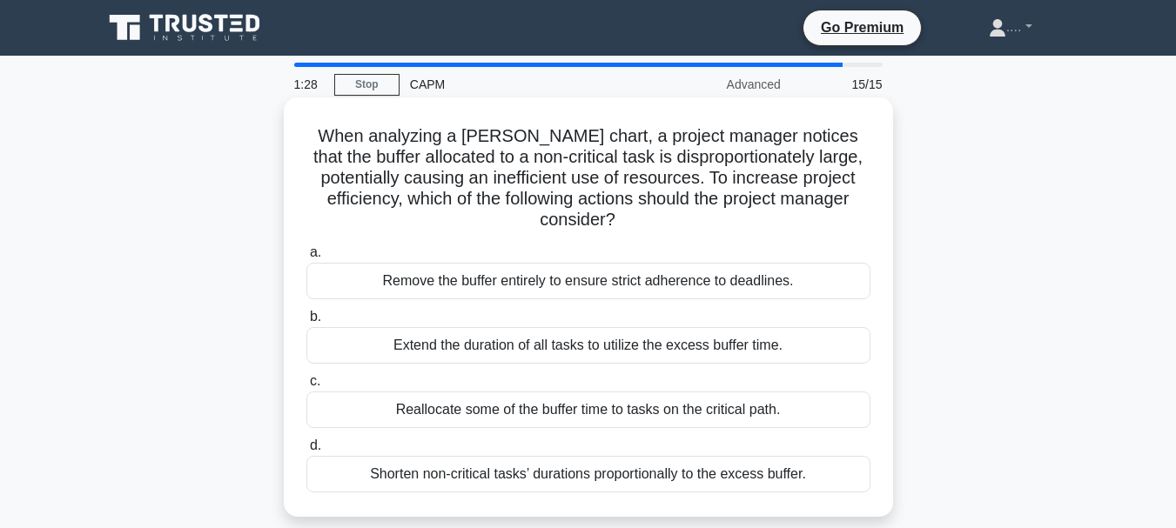
click at [525, 405] on div "Reallocate some of the buffer time to tasks on the critical path." at bounding box center [588, 410] width 564 height 37
click at [306, 387] on input "c. Reallocate some of the buffer time to tasks on the critical path." at bounding box center [306, 381] width 0 height 11
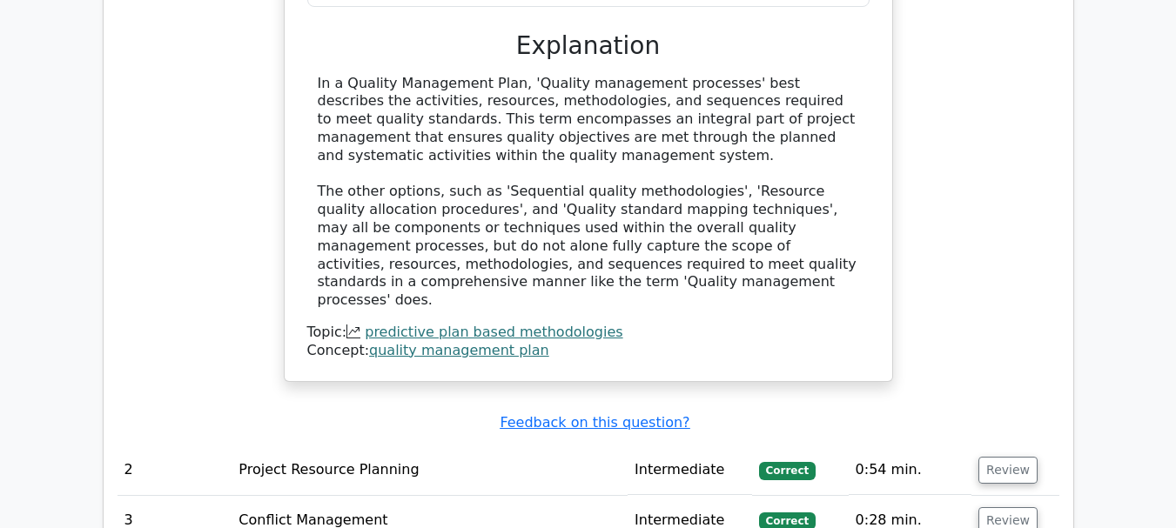
scroll to position [2274, 0]
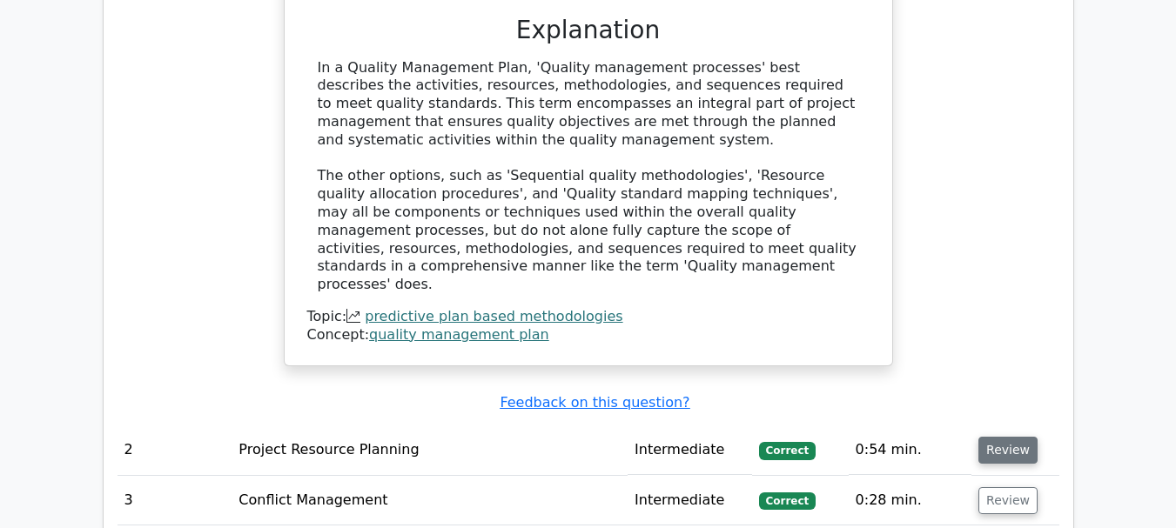
click at [1016, 437] on button "Review" at bounding box center [1007, 450] width 59 height 27
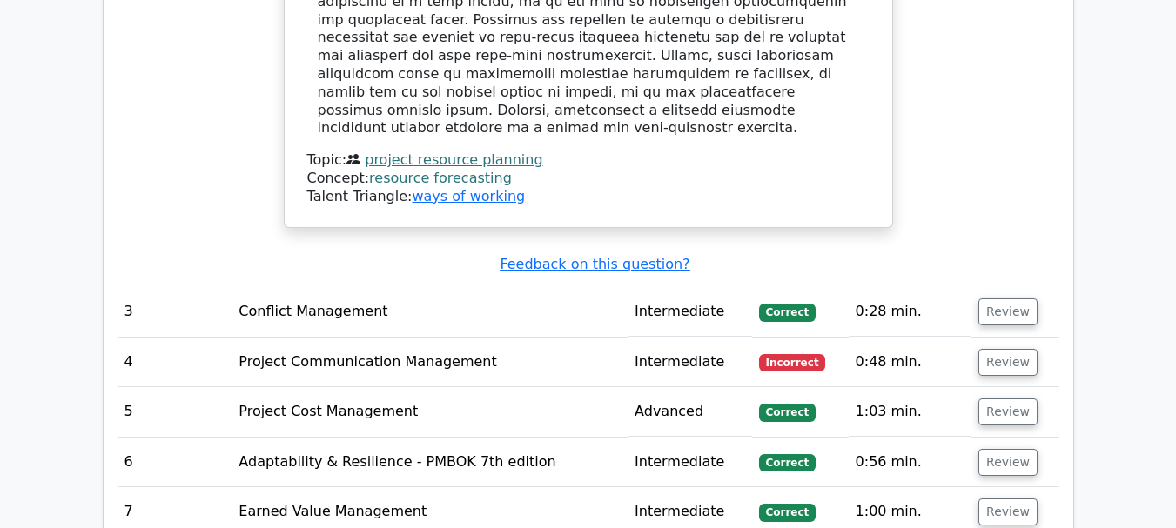
scroll to position [3472, 0]
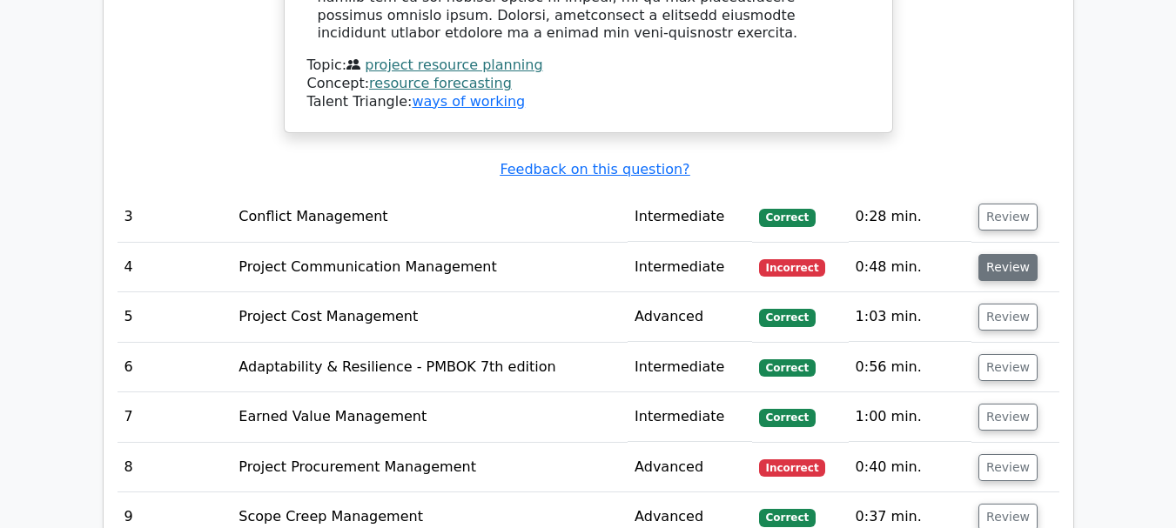
click at [1019, 254] on button "Review" at bounding box center [1007, 267] width 59 height 27
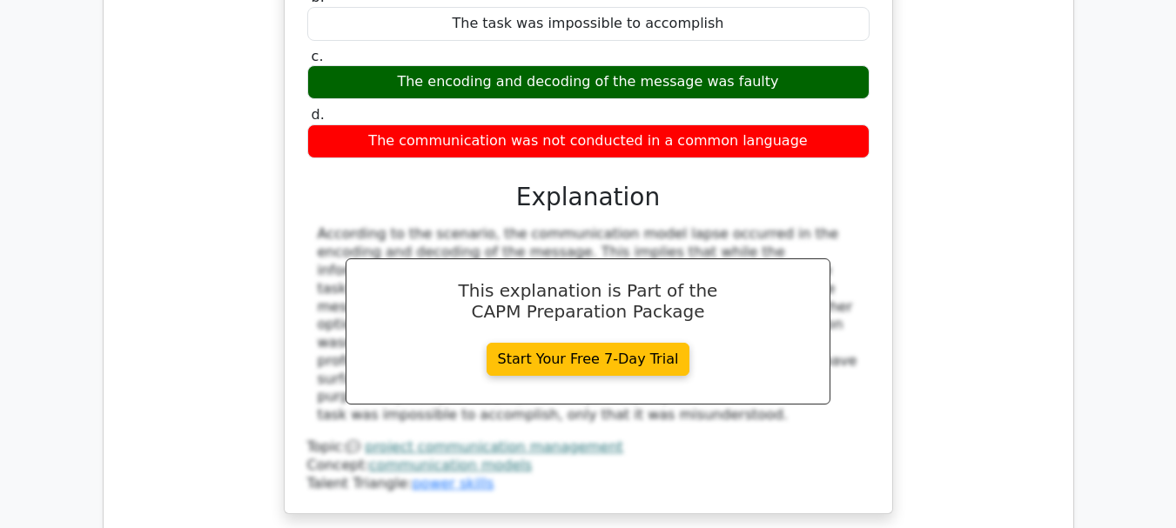
scroll to position [3987, 0]
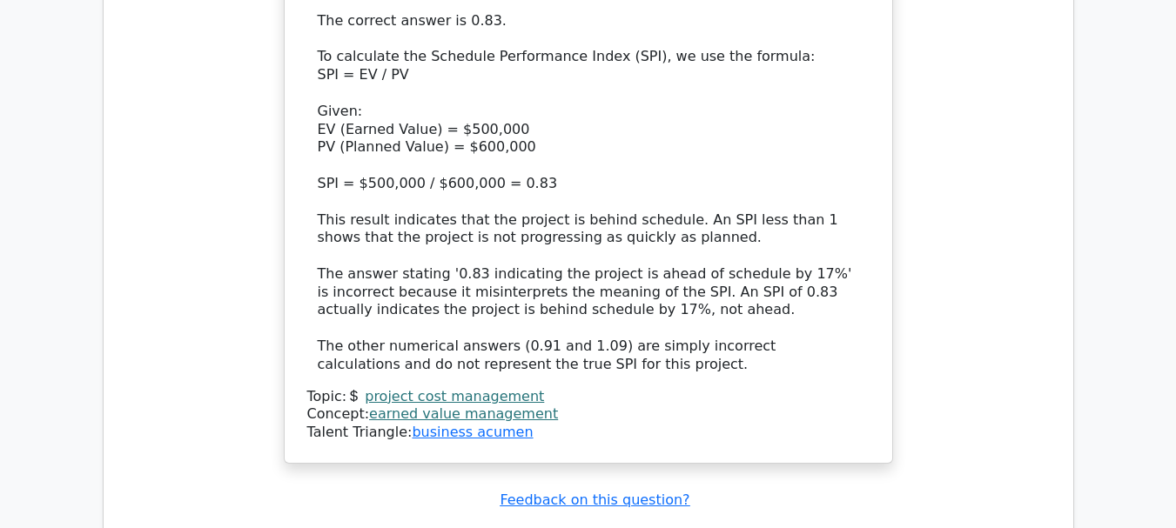
scroll to position [4988, 0]
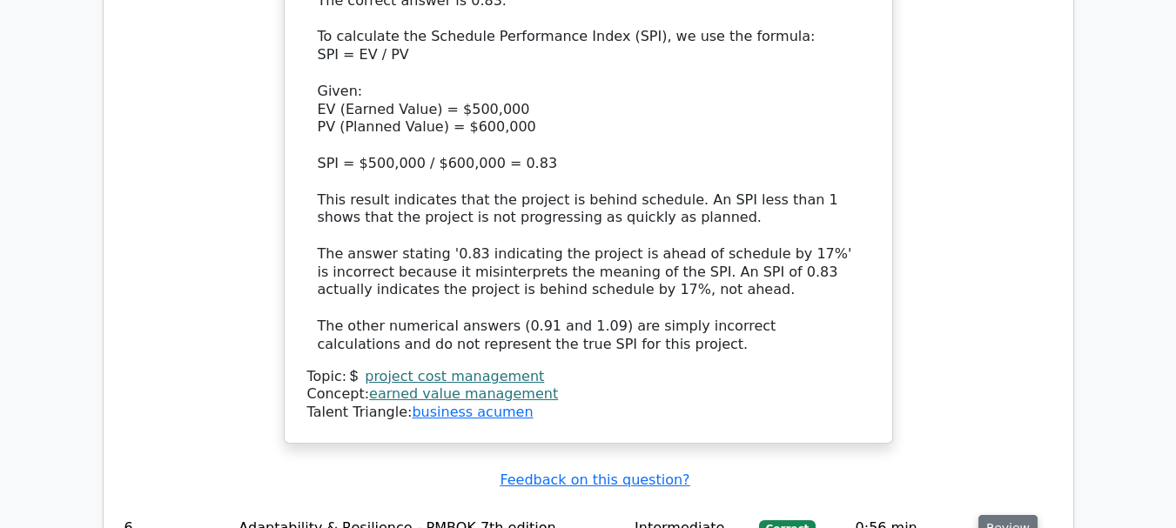
click at [1008, 515] on button "Review" at bounding box center [1007, 528] width 59 height 27
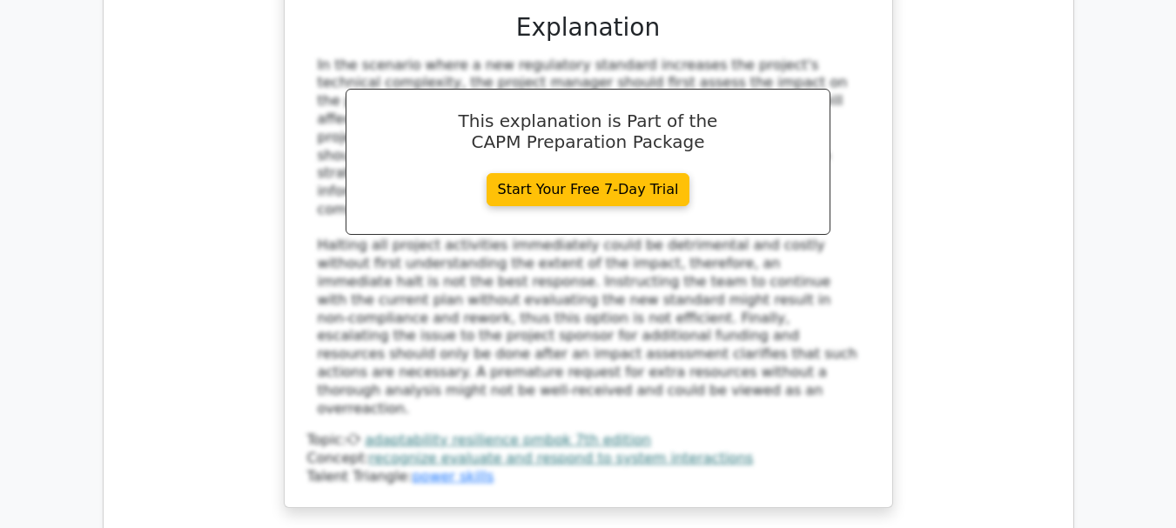
scroll to position [5984, 0]
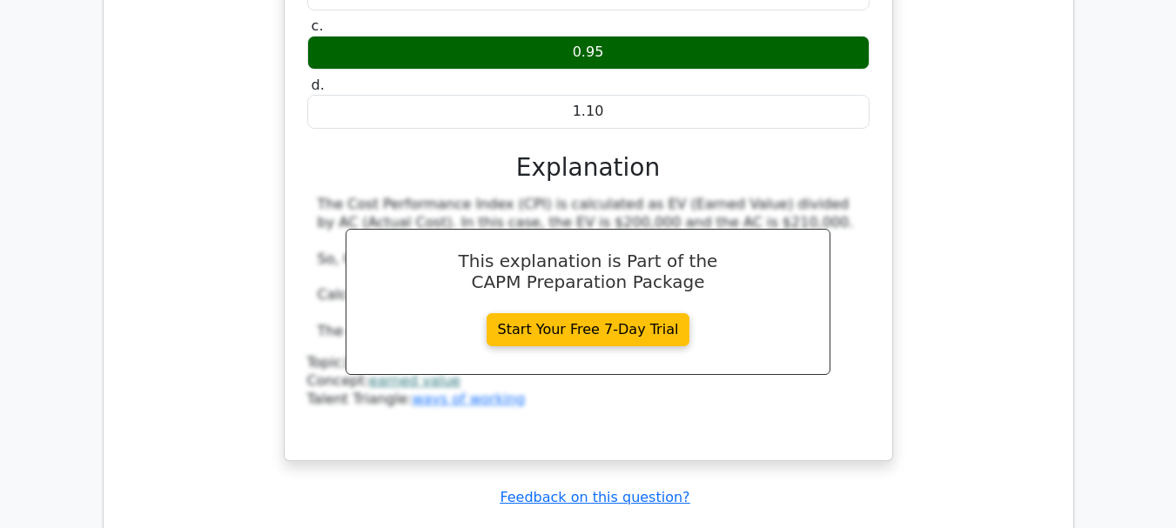
scroll to position [6778, 0]
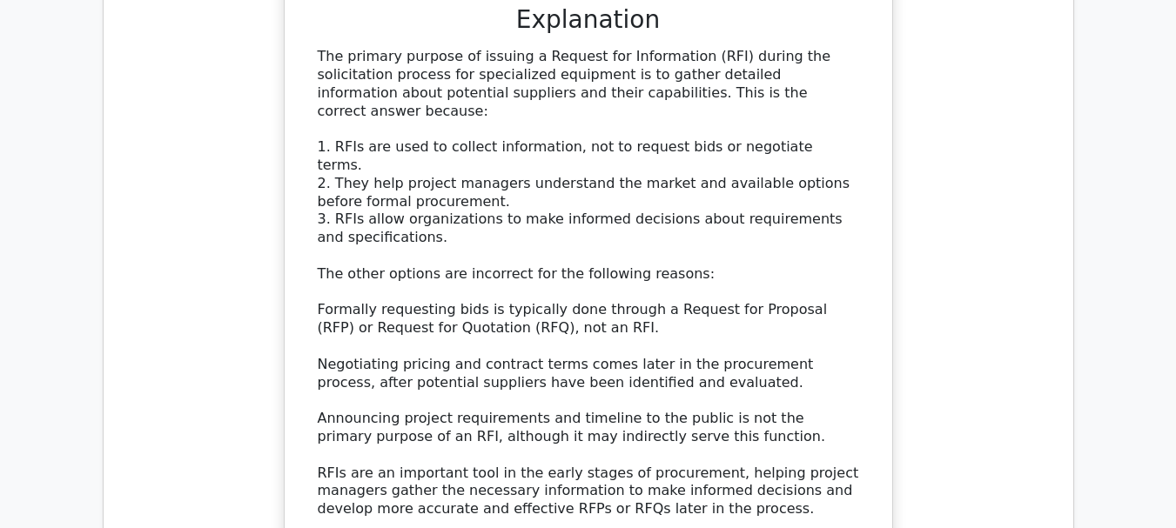
scroll to position [7813, 0]
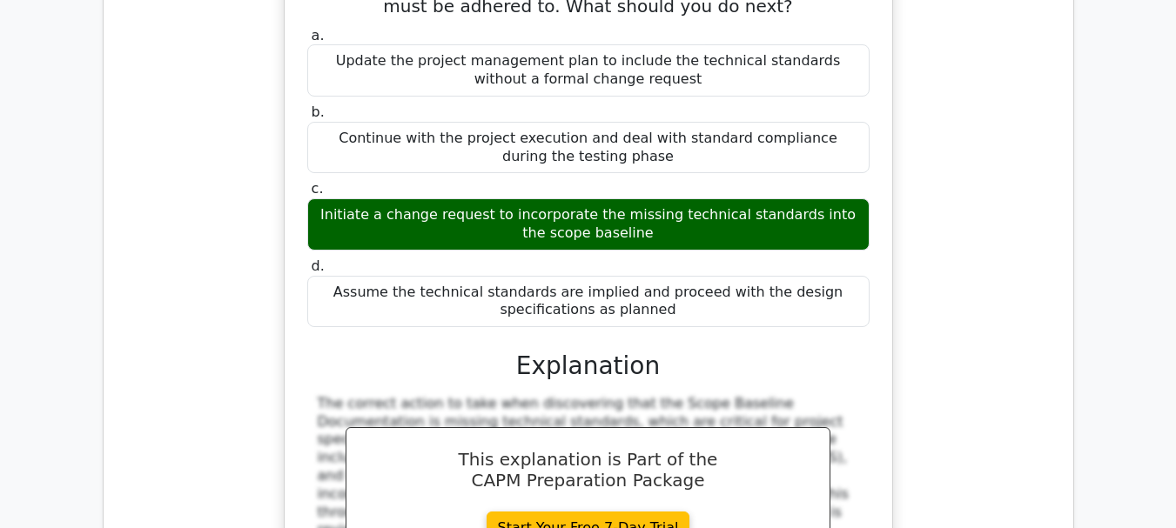
scroll to position [8835, 0]
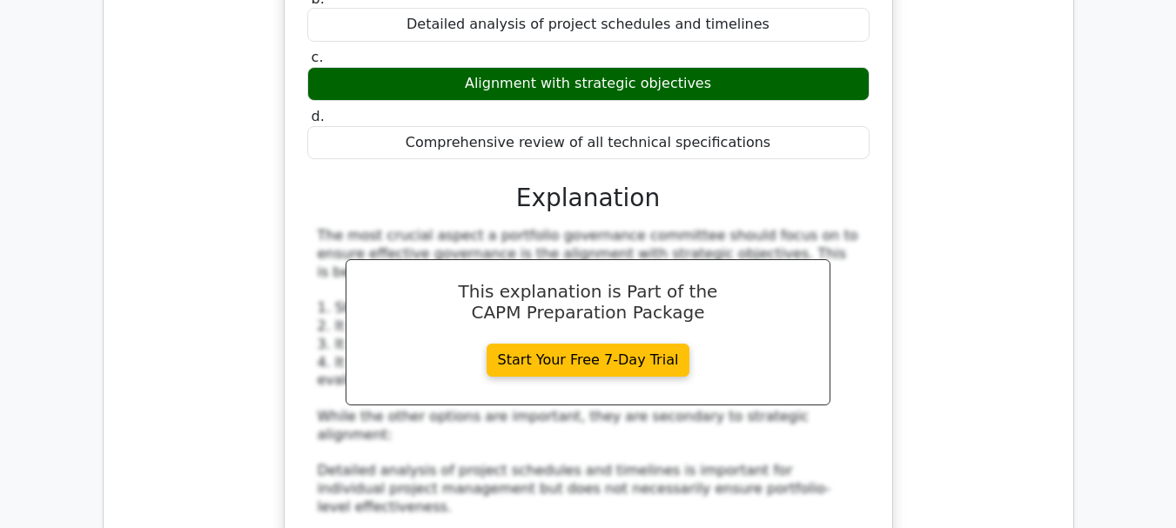
scroll to position [9742, 0]
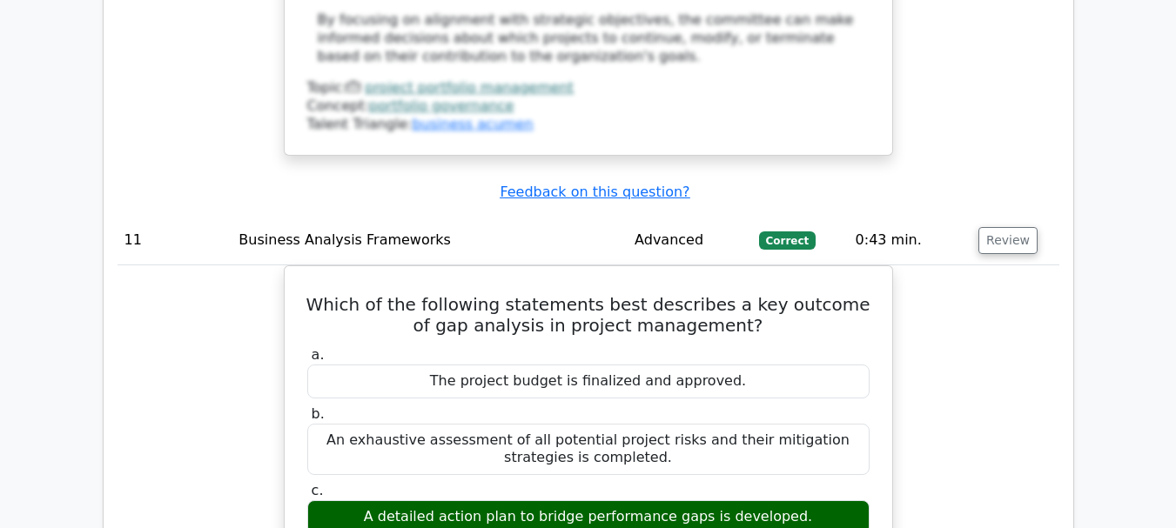
scroll to position [10392, 0]
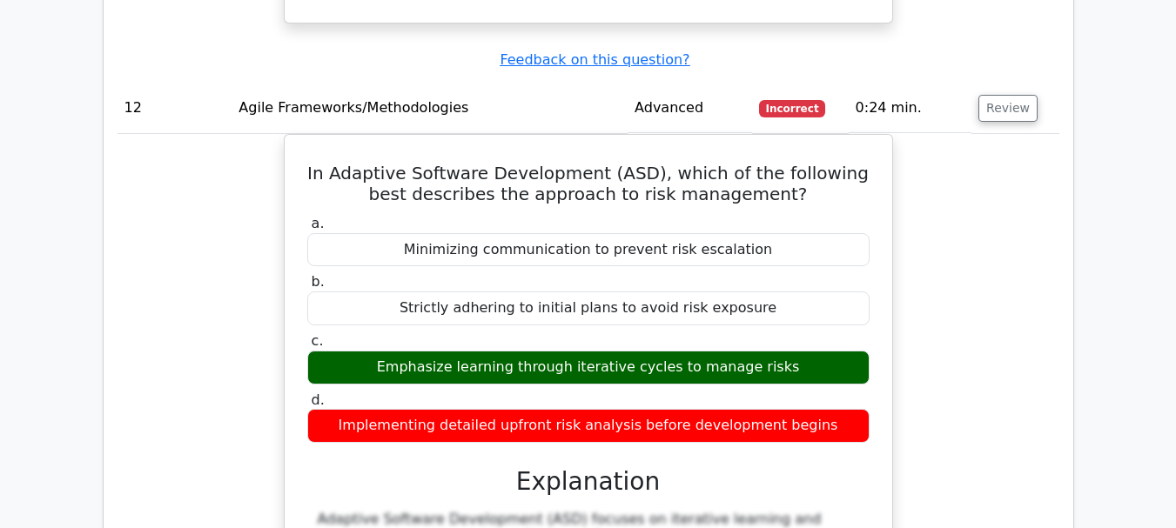
scroll to position [11197, 0]
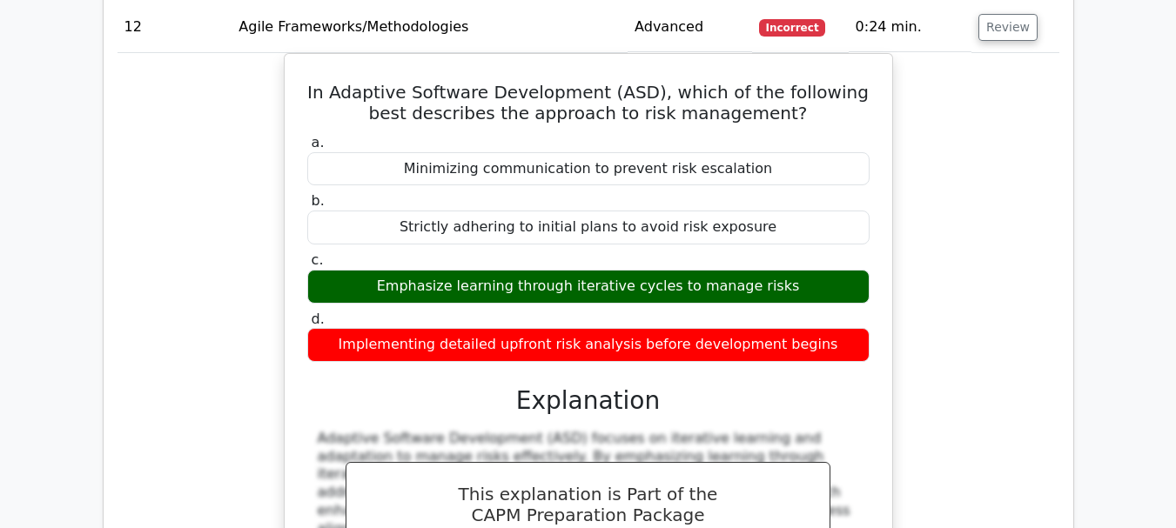
scroll to position [11272, 0]
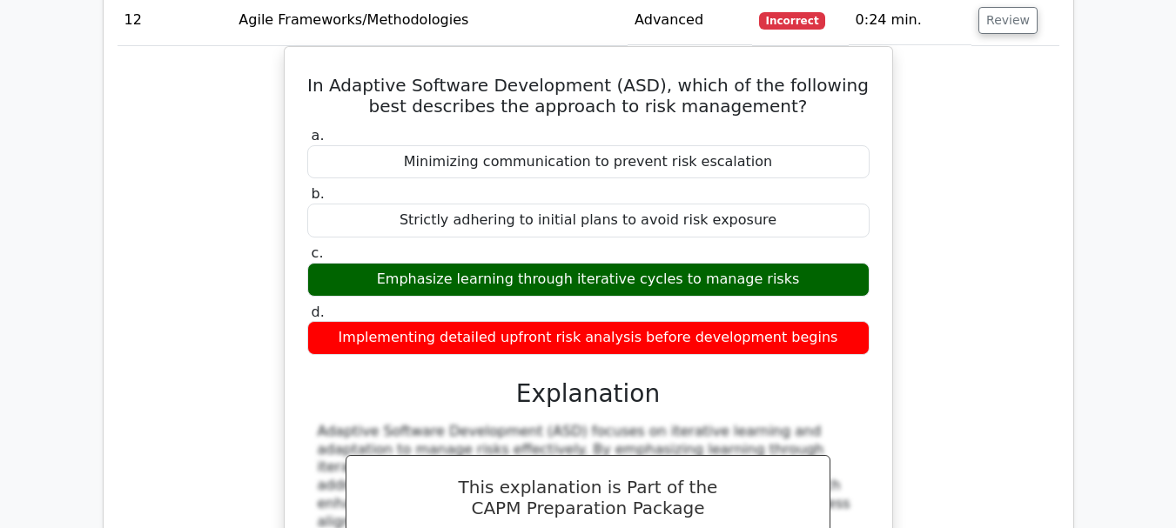
drag, startPoint x: 305, startPoint y: 325, endPoint x: 852, endPoint y: 372, distance: 548.6
copy h5 "You are overseeing a building project with a budget of $1,800,000 over 18 month…"
drag, startPoint x: 426, startPoint y: 238, endPoint x: 399, endPoint y: 257, distance: 33.1
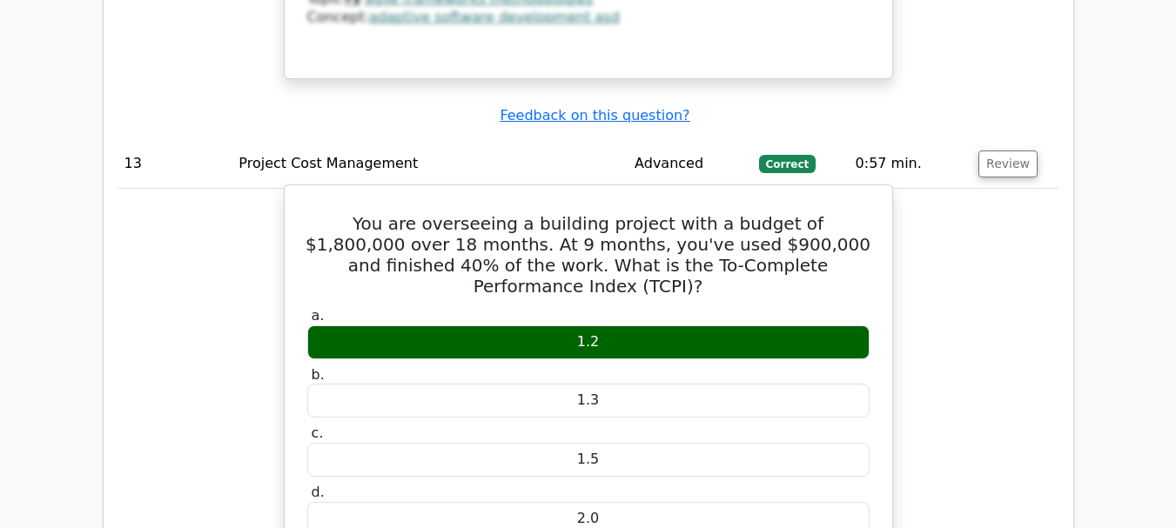
scroll to position [12159, 0]
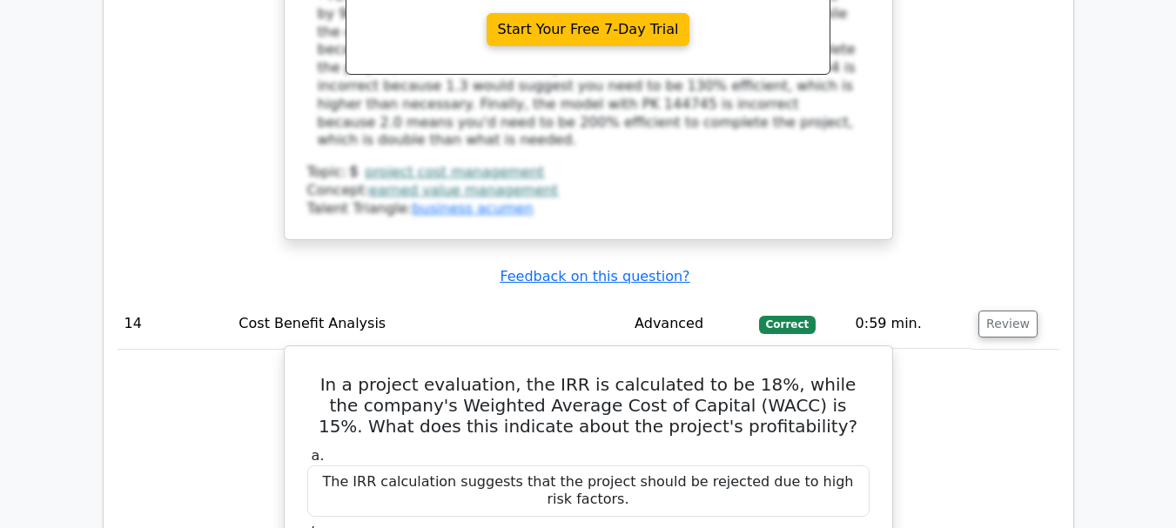
scroll to position [13019, 0]
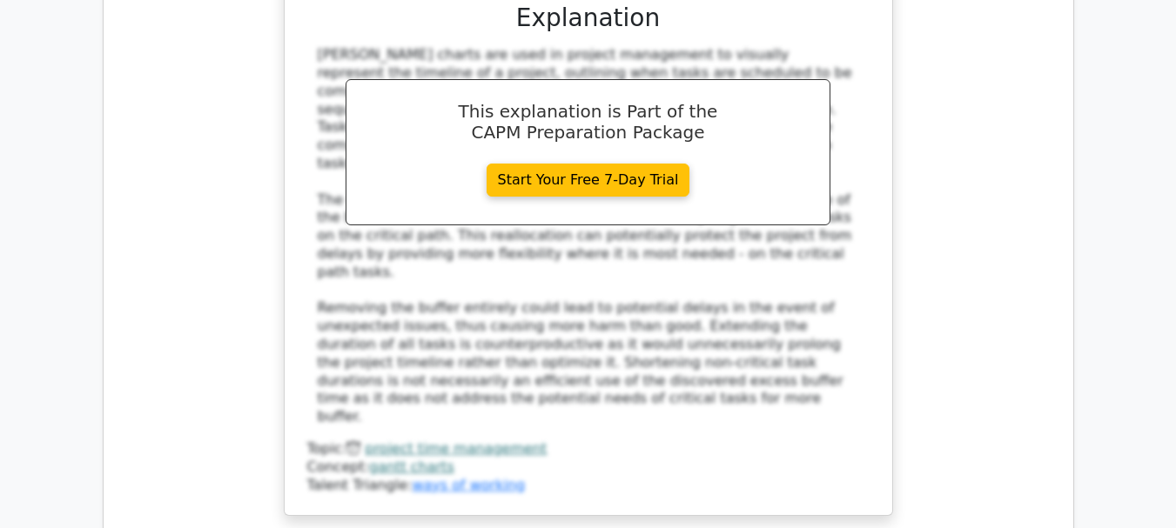
scroll to position [14481, 0]
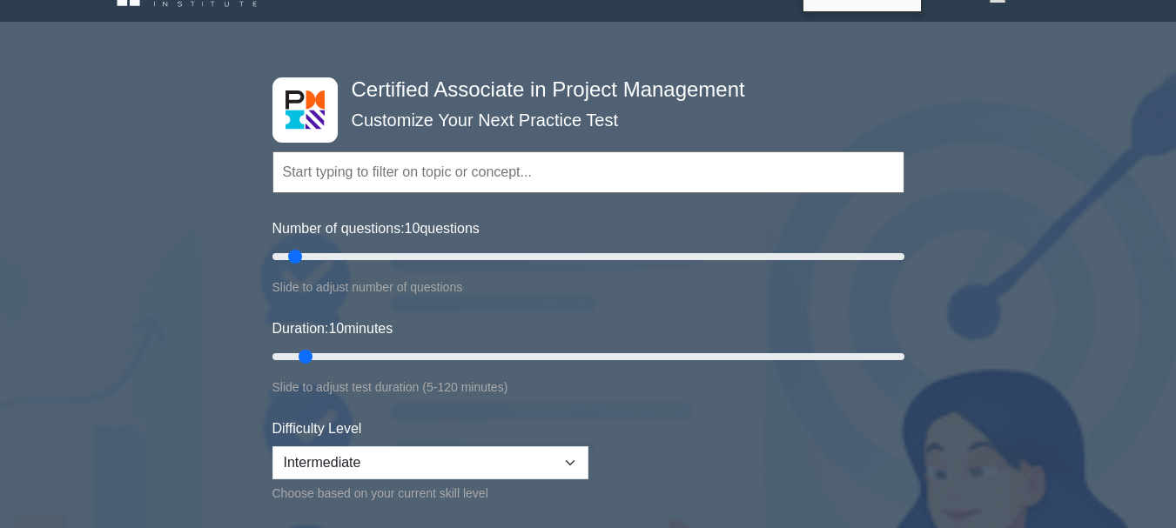
scroll to position [291, 0]
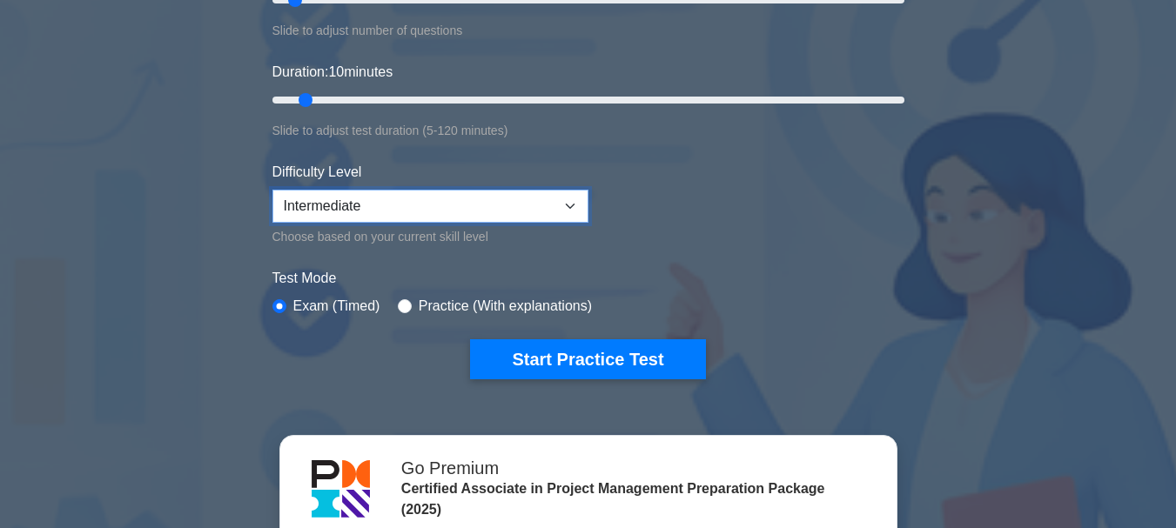
click at [565, 198] on select "Beginner Intermediate Expert" at bounding box center [430, 206] width 316 height 33
select select "expert"
click at [272, 190] on select "Beginner Intermediate Expert" at bounding box center [430, 206] width 316 height 33
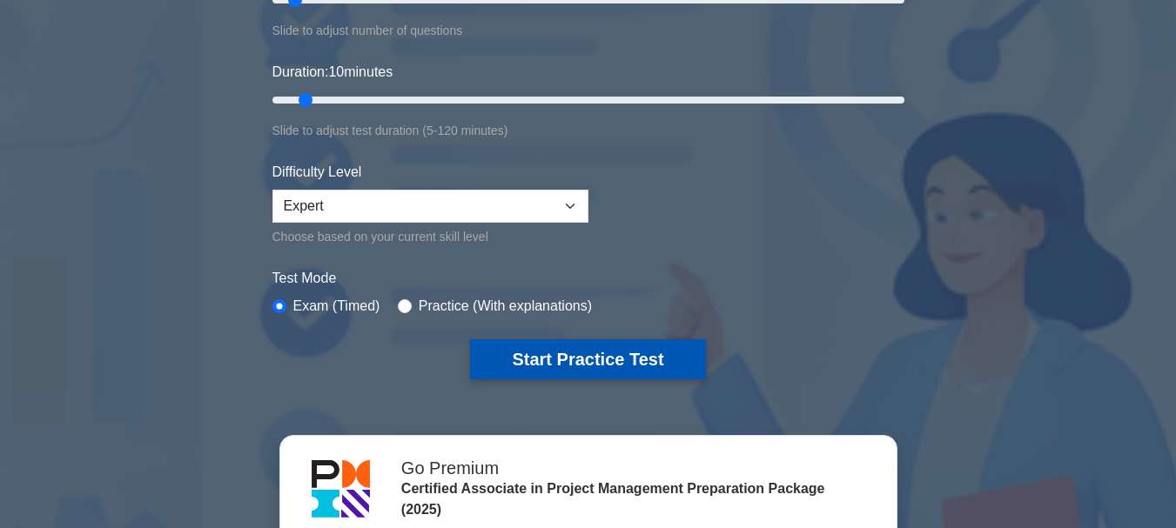
click at [542, 357] on button "Start Practice Test" at bounding box center [587, 359] width 235 height 40
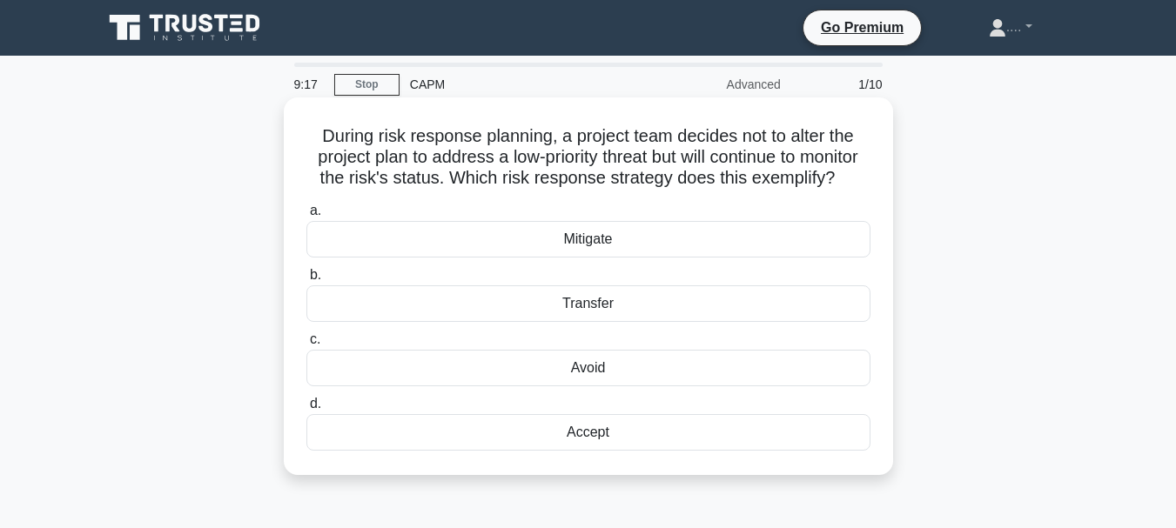
click at [633, 254] on div "Mitigate" at bounding box center [588, 239] width 564 height 37
click at [306, 217] on input "a. Mitigate" at bounding box center [306, 210] width 0 height 11
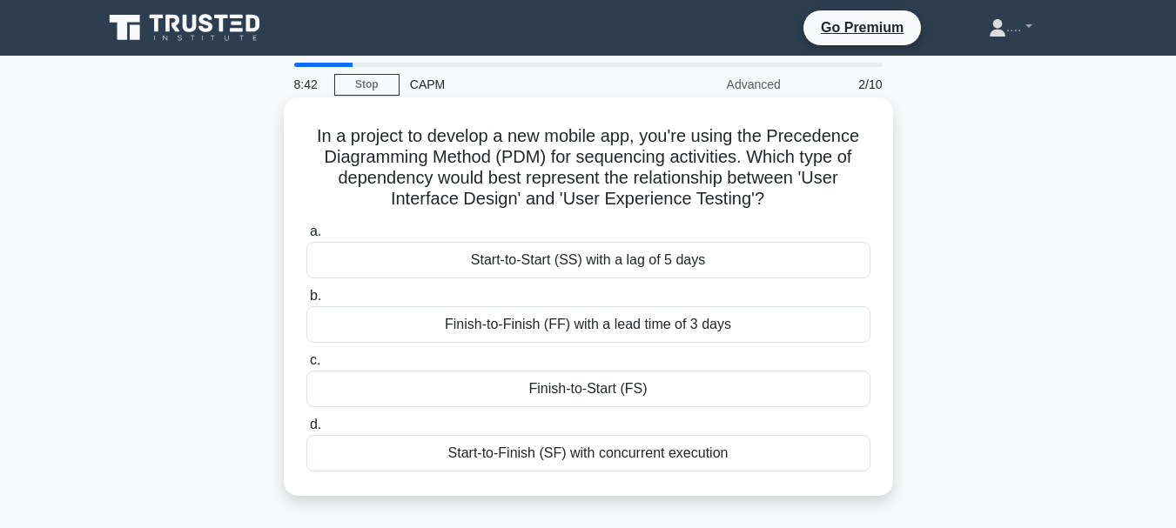
click at [641, 466] on div "Start-to-Finish (SF) with concurrent execution" at bounding box center [588, 453] width 564 height 37
click at [306, 431] on input "d. Start-to-Finish (SF) with concurrent execution" at bounding box center [306, 424] width 0 height 11
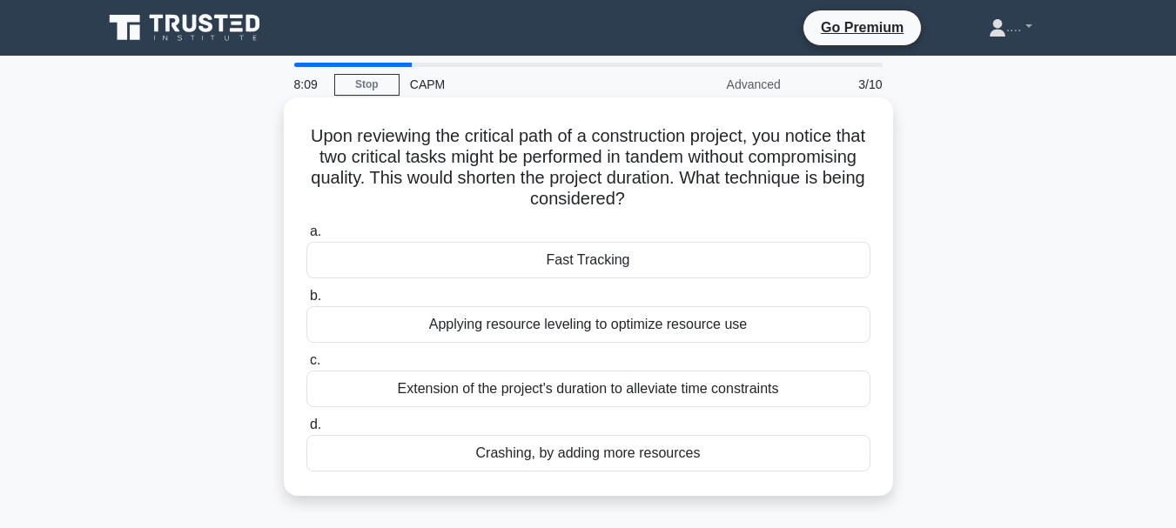
click at [598, 263] on div "Fast Tracking" at bounding box center [588, 260] width 564 height 37
click at [306, 238] on input "a. Fast Tracking" at bounding box center [306, 231] width 0 height 11
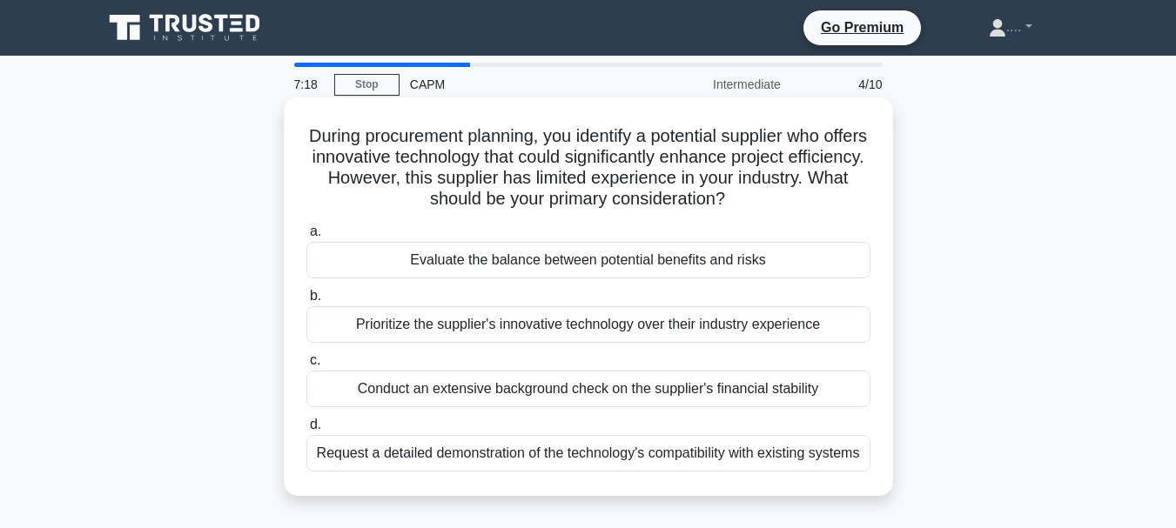
click at [590, 458] on div "Request a detailed demonstration of the technology's compatibility with existin…" at bounding box center [588, 453] width 564 height 37
click at [306, 431] on input "d. Request a detailed demonstration of the technology's compatibility with exis…" at bounding box center [306, 424] width 0 height 11
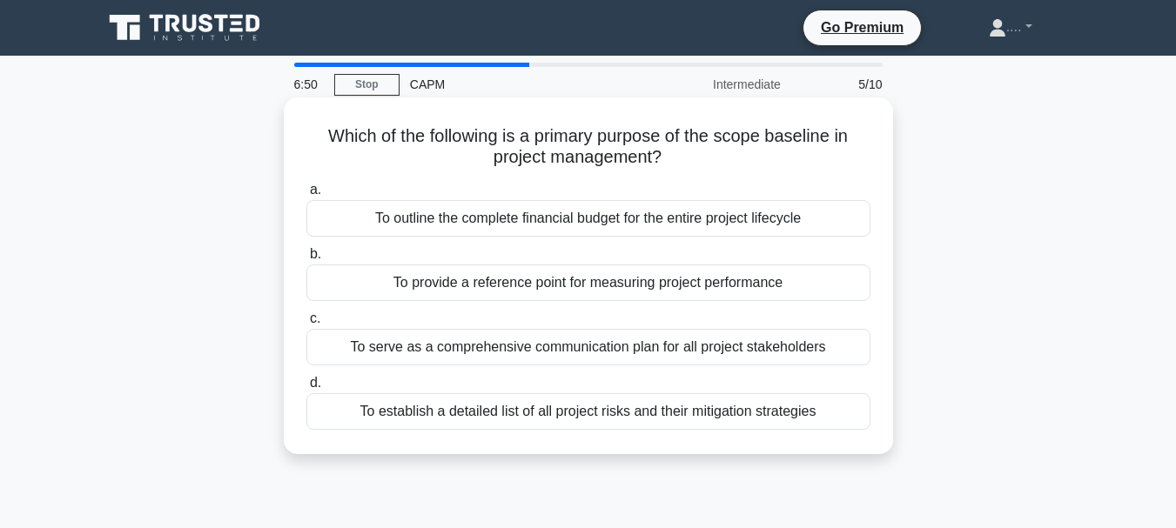
click at [626, 221] on div "To outline the complete financial budget for the entire project lifecycle" at bounding box center [588, 218] width 564 height 37
click at [306, 196] on input "a. To outline the complete financial budget for the entire project lifecycle" at bounding box center [306, 190] width 0 height 11
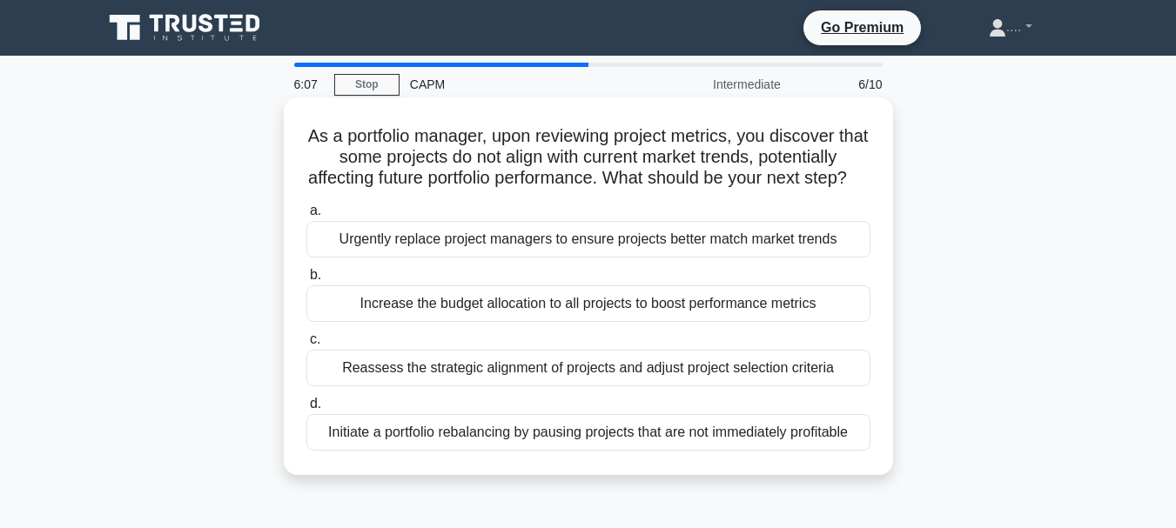
click at [687, 386] on div "Reassess the strategic alignment of projects and adjust project selection crite…" at bounding box center [588, 368] width 564 height 37
click at [306, 346] on input "c. Reassess the strategic alignment of projects and adjust project selection cr…" at bounding box center [306, 339] width 0 height 11
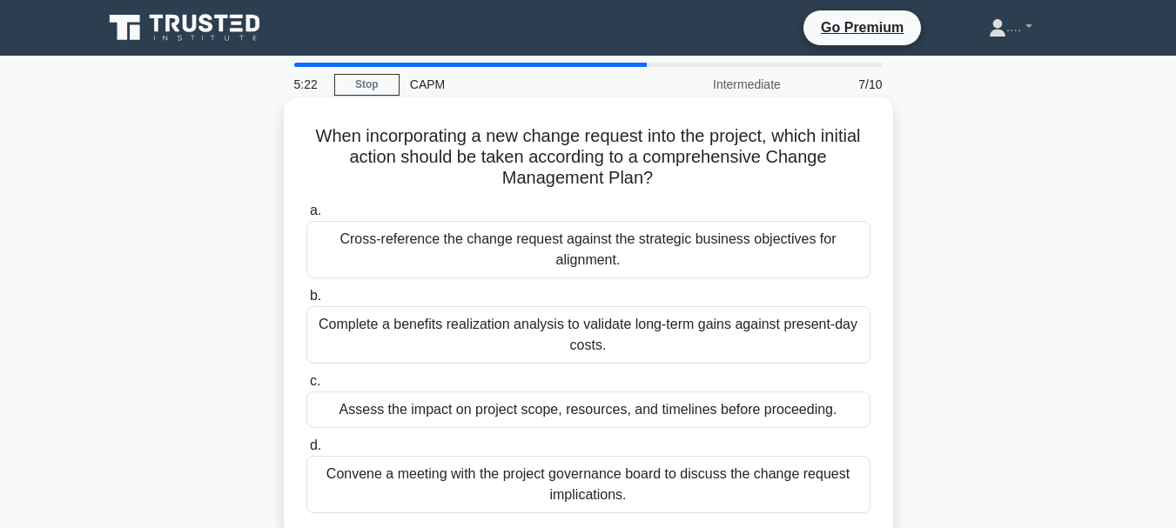
click at [502, 244] on div "Cross-reference the change request against the strategic business objectives fo…" at bounding box center [588, 249] width 564 height 57
click at [306, 217] on input "a. Cross-reference the change request against the strategic business objectives…" at bounding box center [306, 210] width 0 height 11
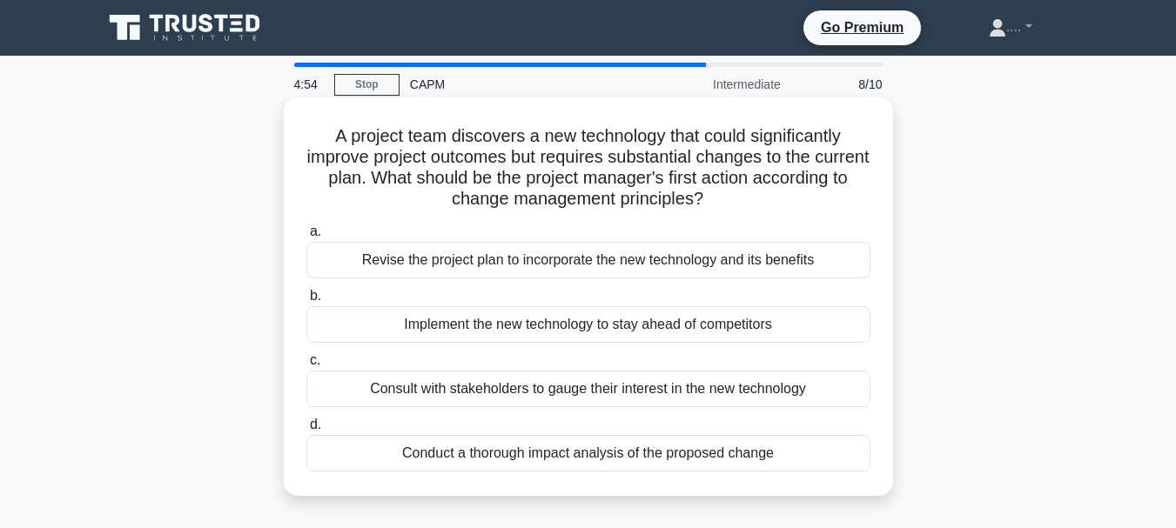
click at [489, 266] on div "Revise the project plan to incorporate the new technology and its benefits" at bounding box center [588, 260] width 564 height 37
click at [306, 238] on input "a. Revise the project plan to incorporate the new technology and its benefits" at bounding box center [306, 231] width 0 height 11
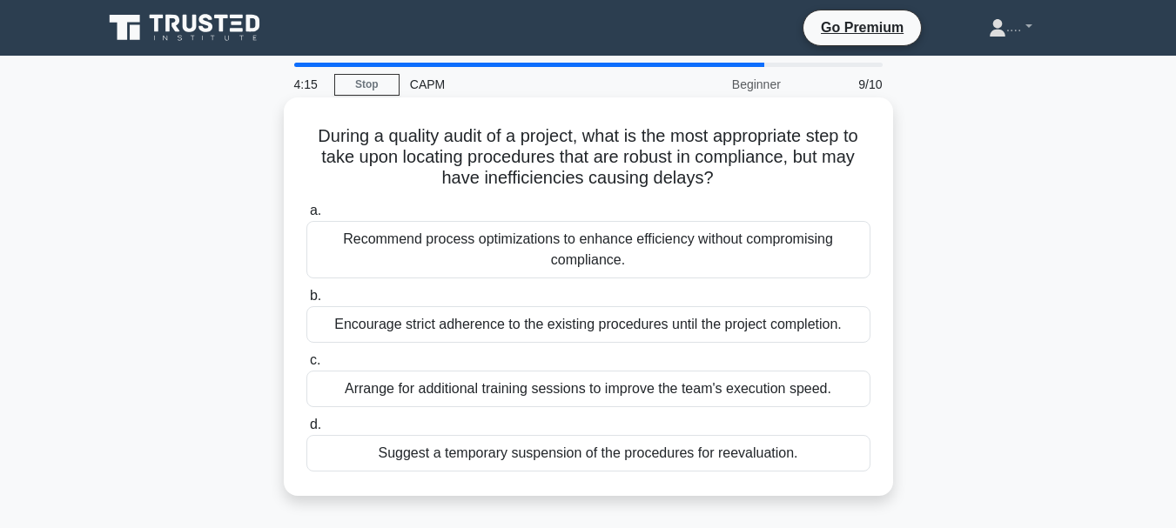
click at [554, 264] on div "Recommend process optimizations to enhance efficiency without compromising comp…" at bounding box center [588, 249] width 564 height 57
click at [306, 217] on input "a. Recommend process optimizations to enhance efficiency without compromising c…" at bounding box center [306, 210] width 0 height 11
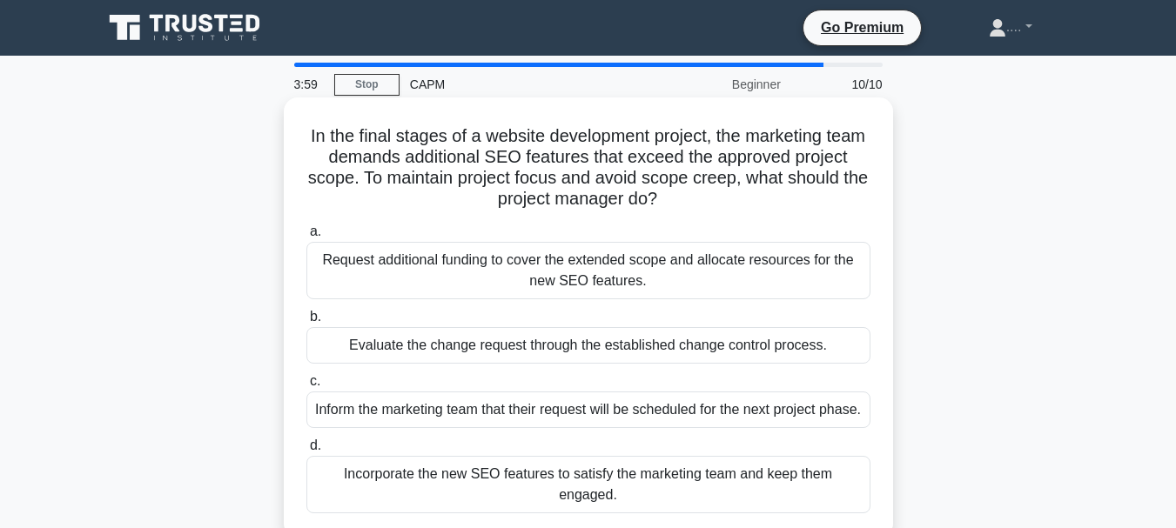
click at [727, 178] on h5 "In the final stages of a website development project, the marketing team demand…" at bounding box center [588, 167] width 567 height 85
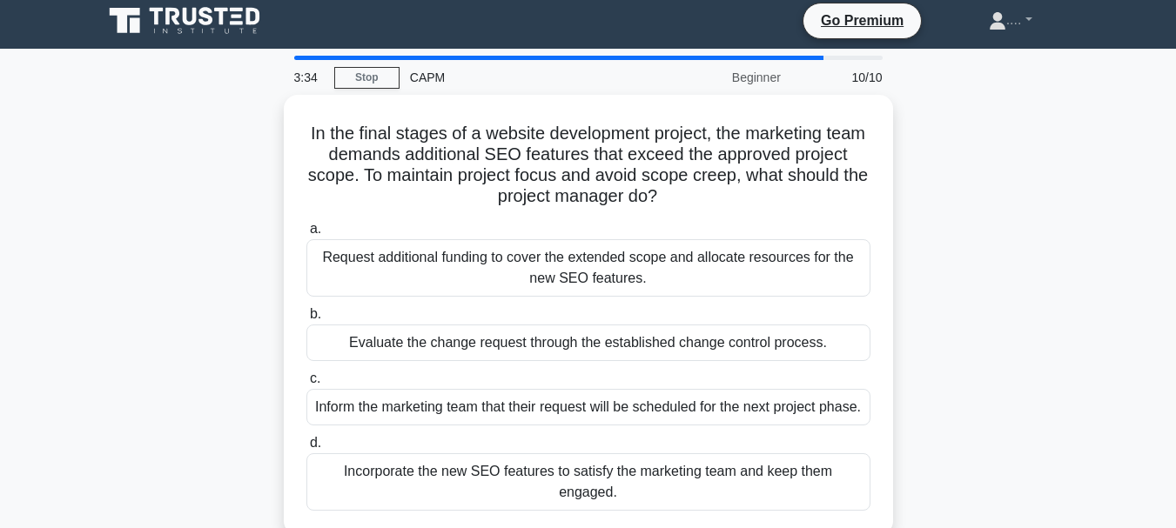
scroll to position [14, 0]
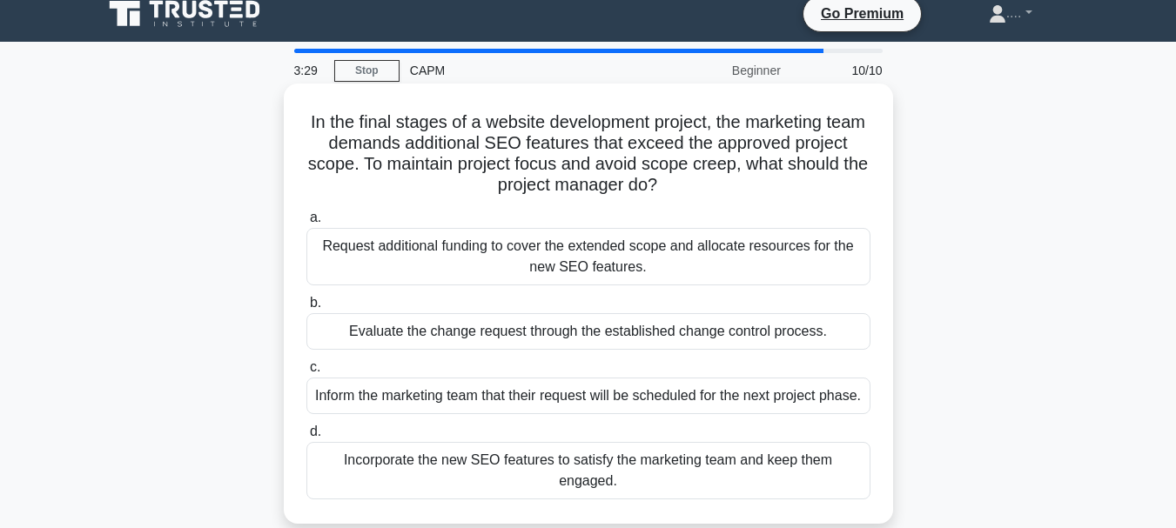
click at [530, 328] on div "Evaluate the change request through the established change control process." at bounding box center [588, 331] width 564 height 37
click at [306, 309] on input "b. Evaluate the change request through the established change control process." at bounding box center [306, 303] width 0 height 11
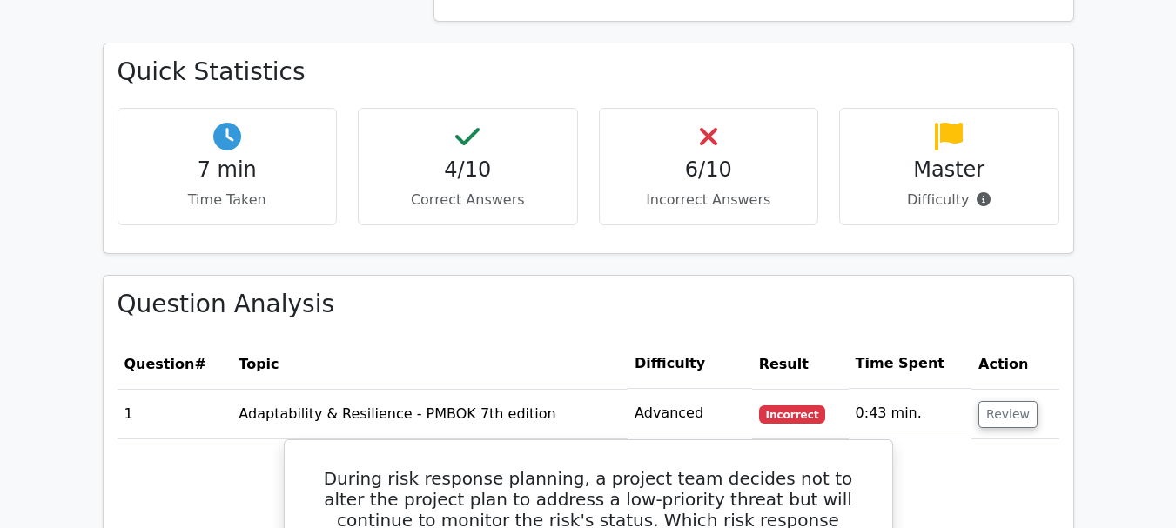
scroll to position [1347, 0]
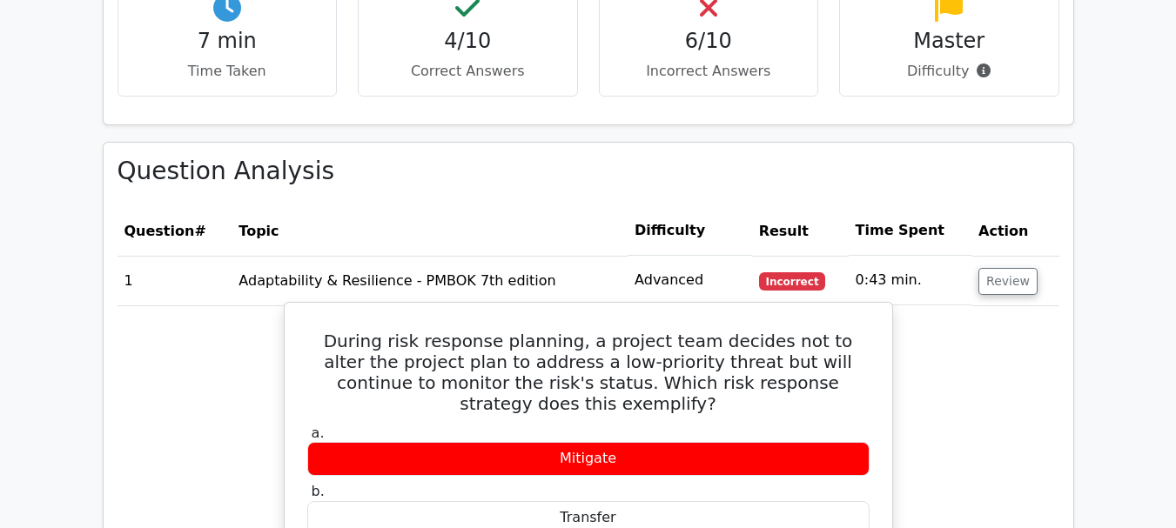
click at [375, 501] on div "Transfer" at bounding box center [588, 518] width 562 height 34
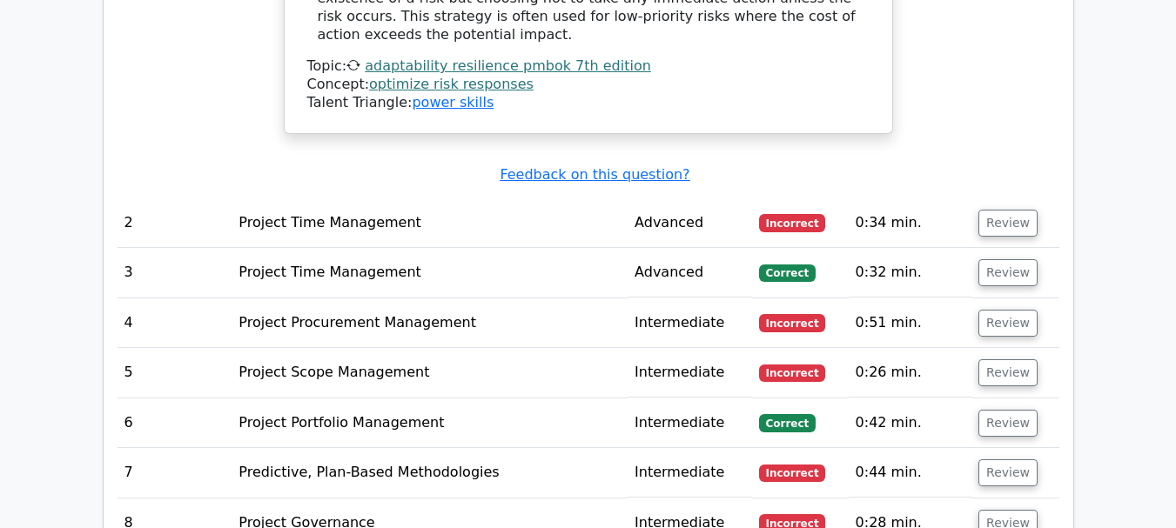
scroll to position [2139, 0]
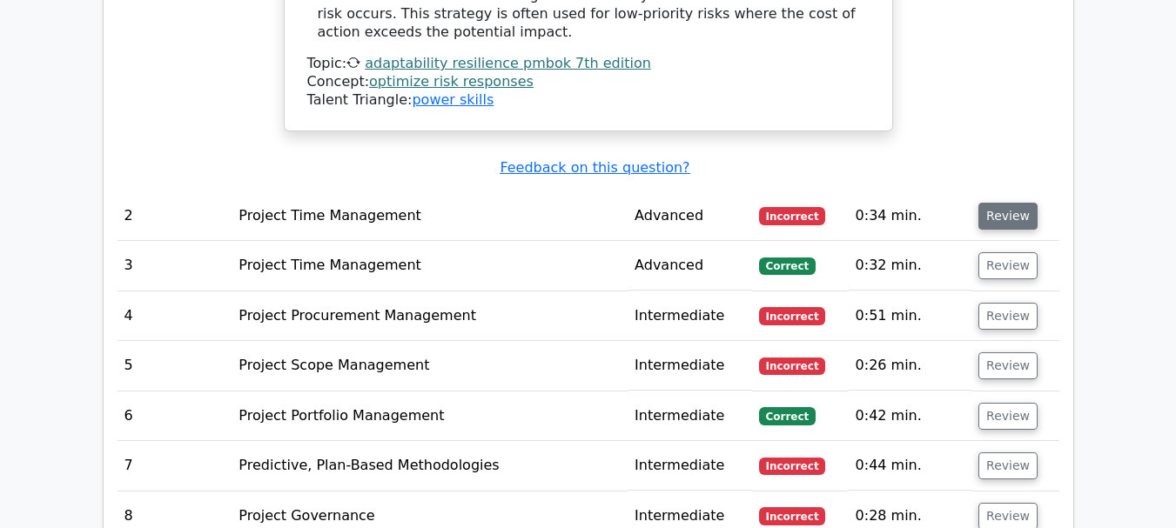
click at [1028, 203] on button "Review" at bounding box center [1007, 216] width 59 height 27
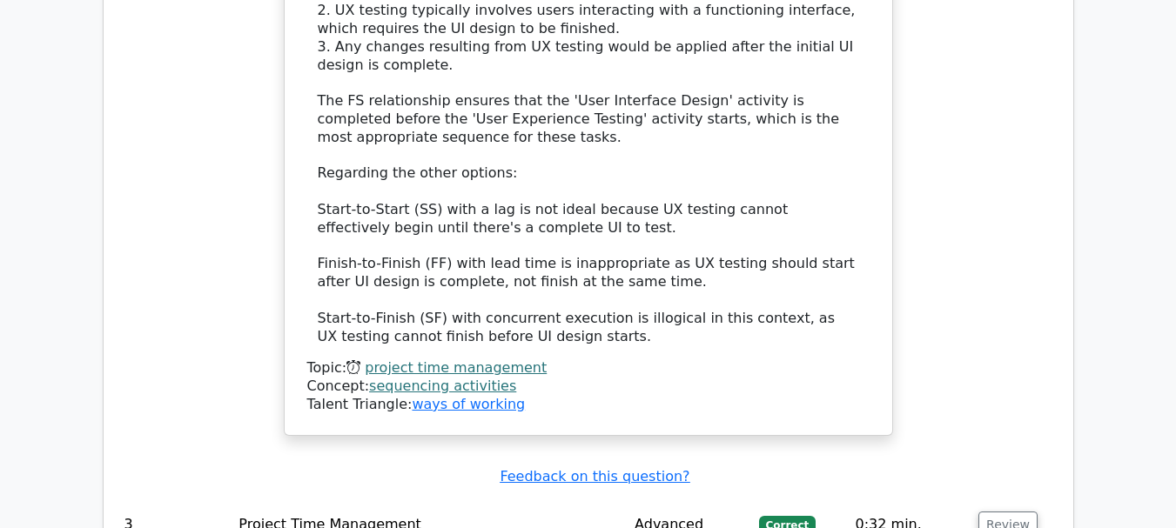
scroll to position [2990, 0]
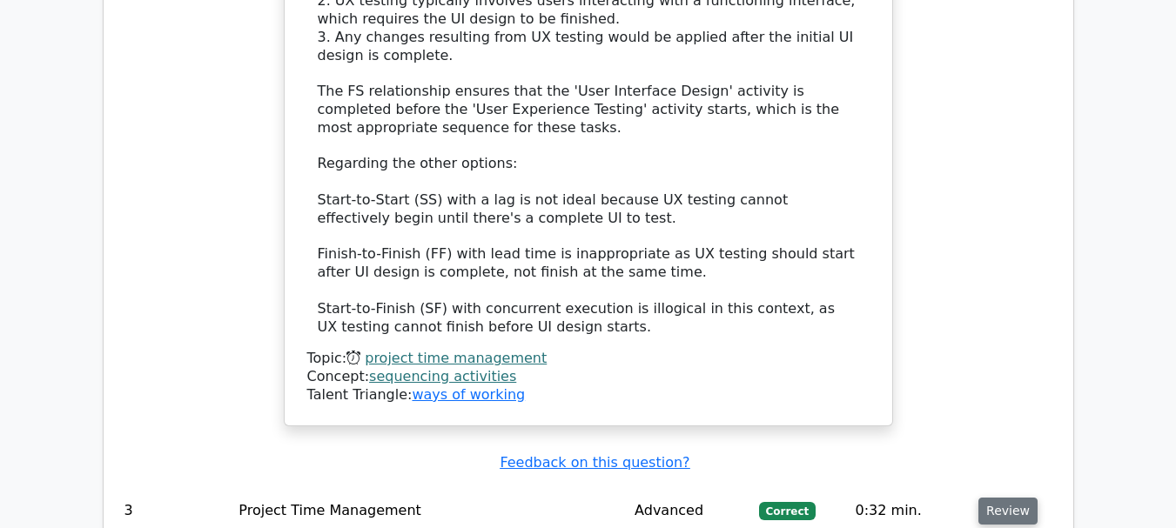
click at [979, 498] on button "Review" at bounding box center [1007, 511] width 59 height 27
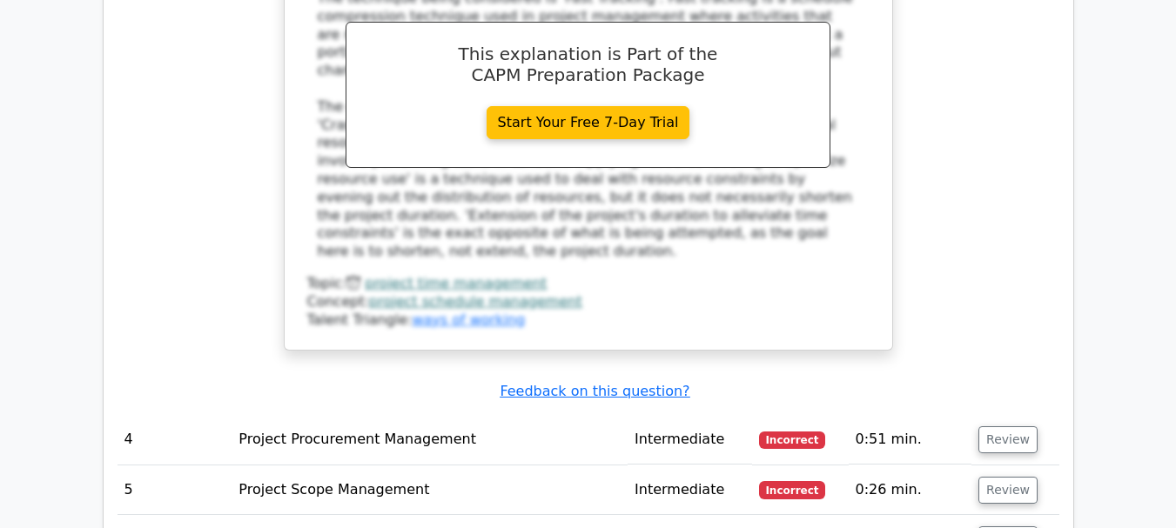
scroll to position [3945, 0]
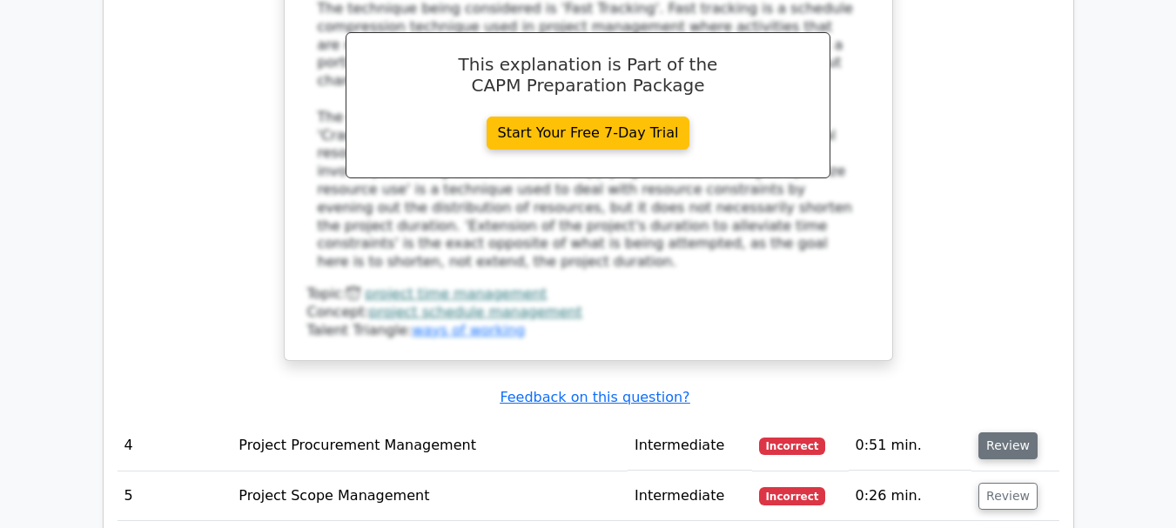
click at [1011, 433] on button "Review" at bounding box center [1007, 446] width 59 height 27
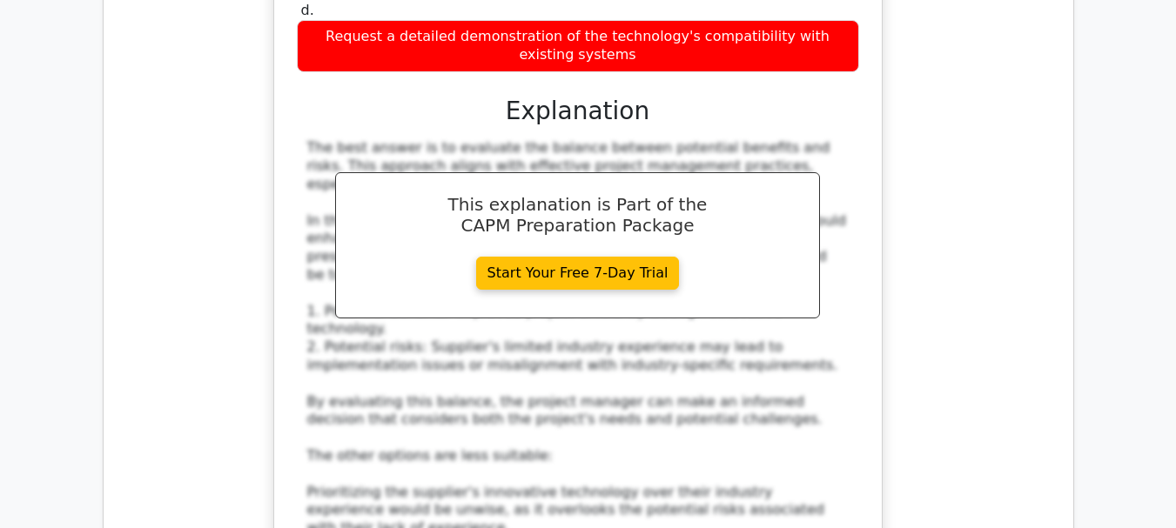
scroll to position [5116, 0]
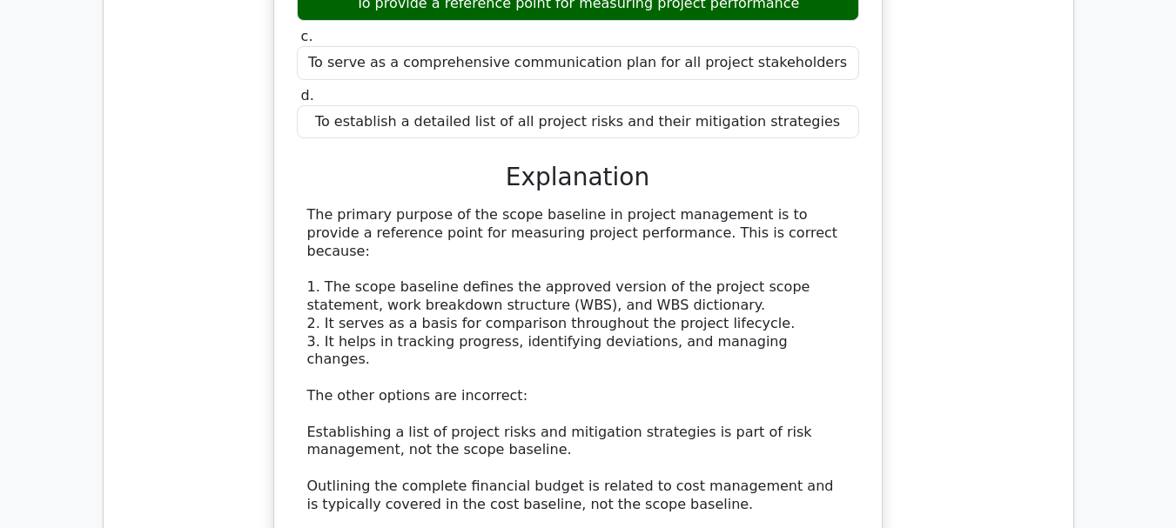
scroll to position [6043, 0]
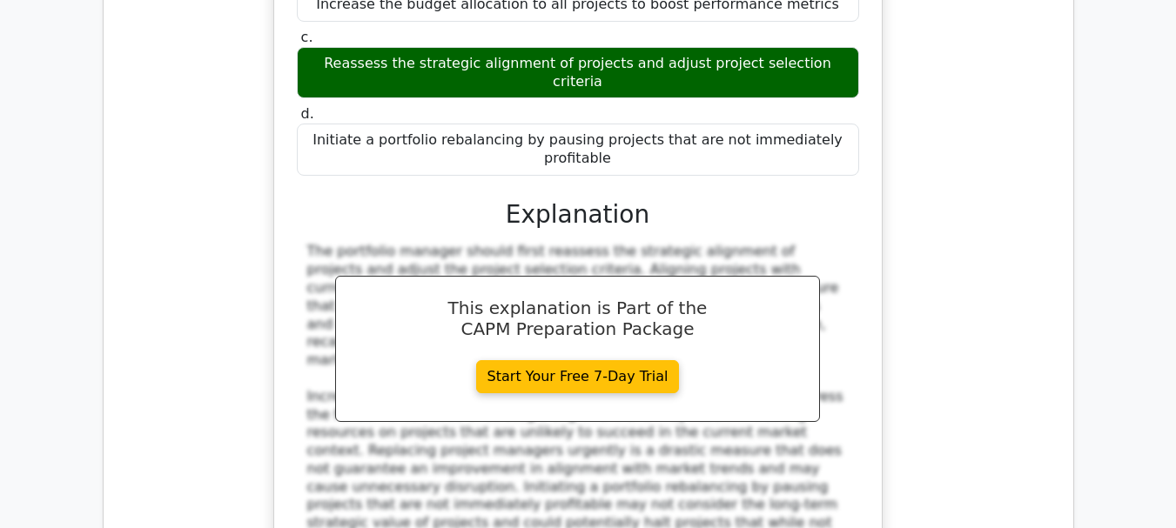
scroll to position [6936, 0]
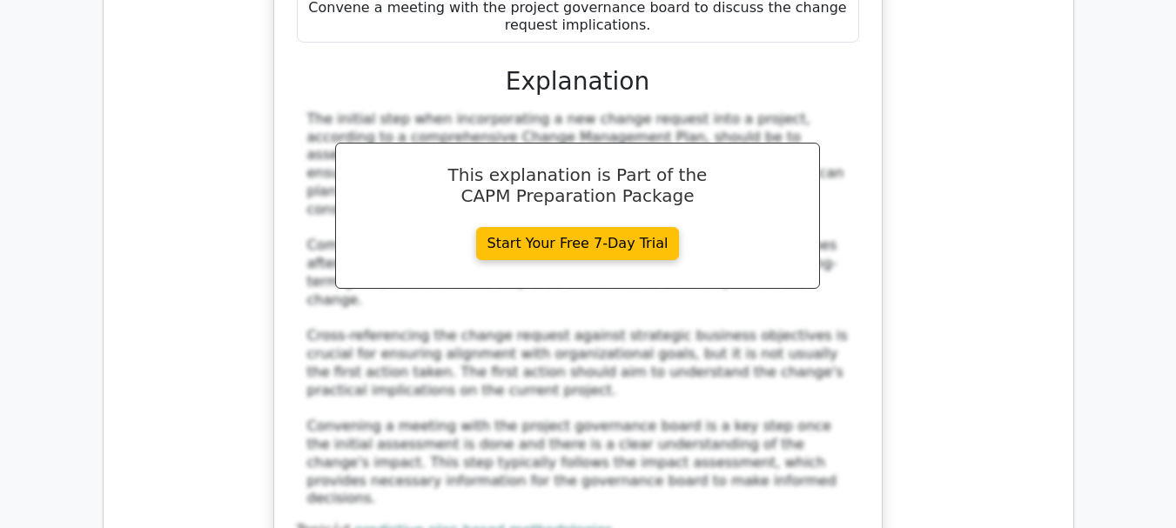
scroll to position [8063, 0]
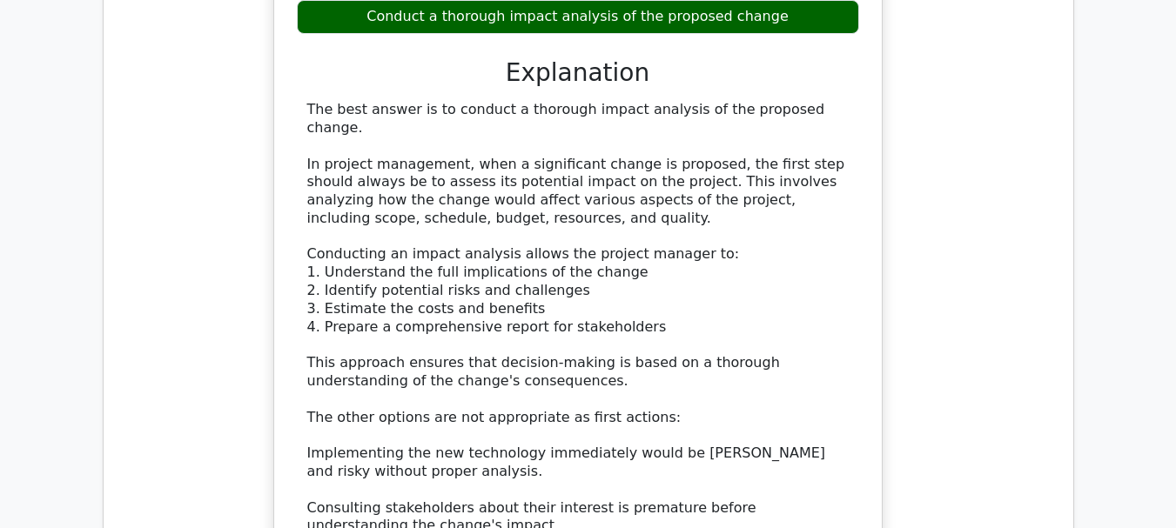
scroll to position [9072, 0]
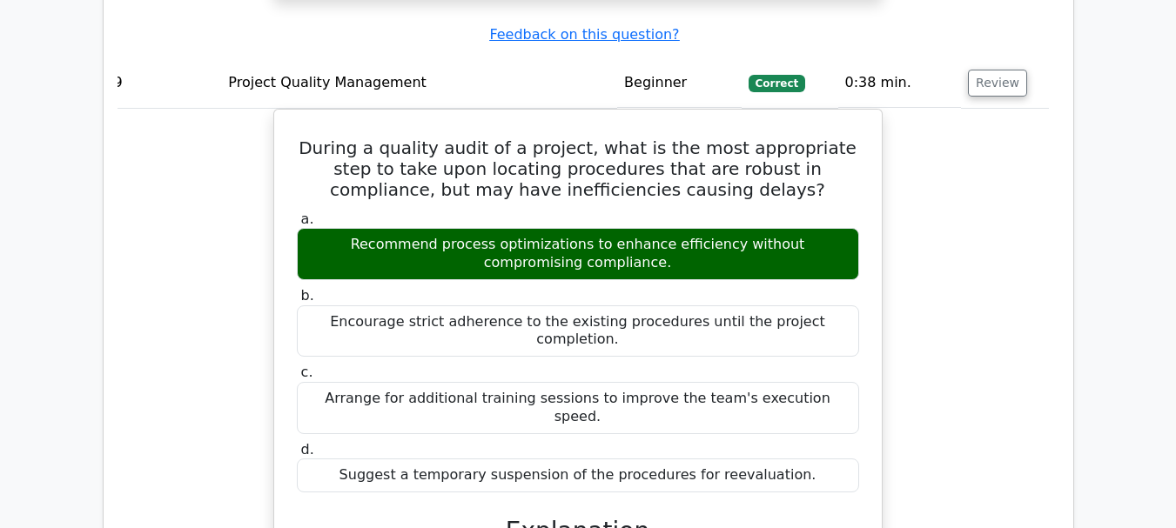
scroll to position [10000, 0]
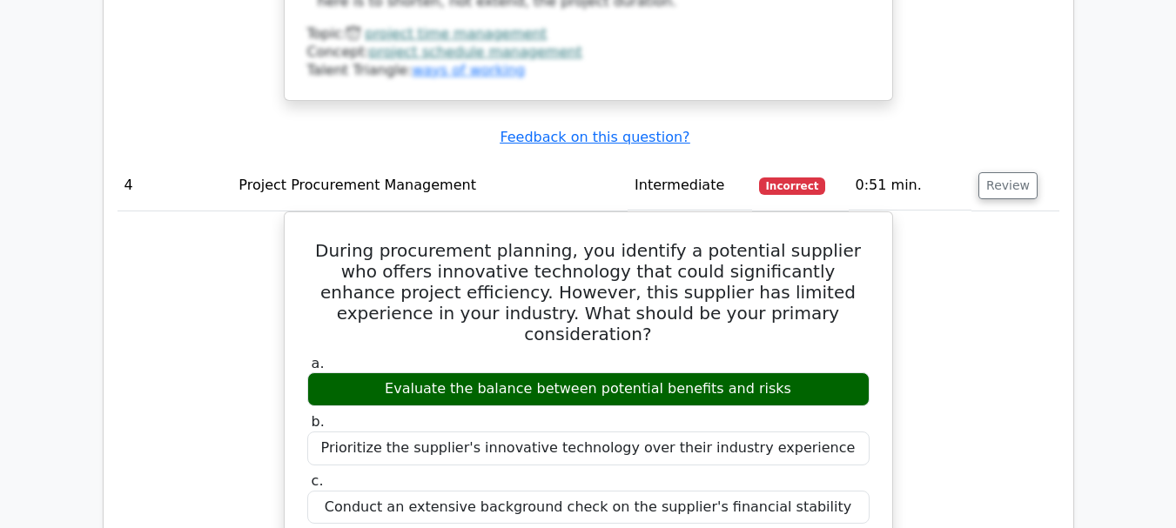
scroll to position [4212, 0]
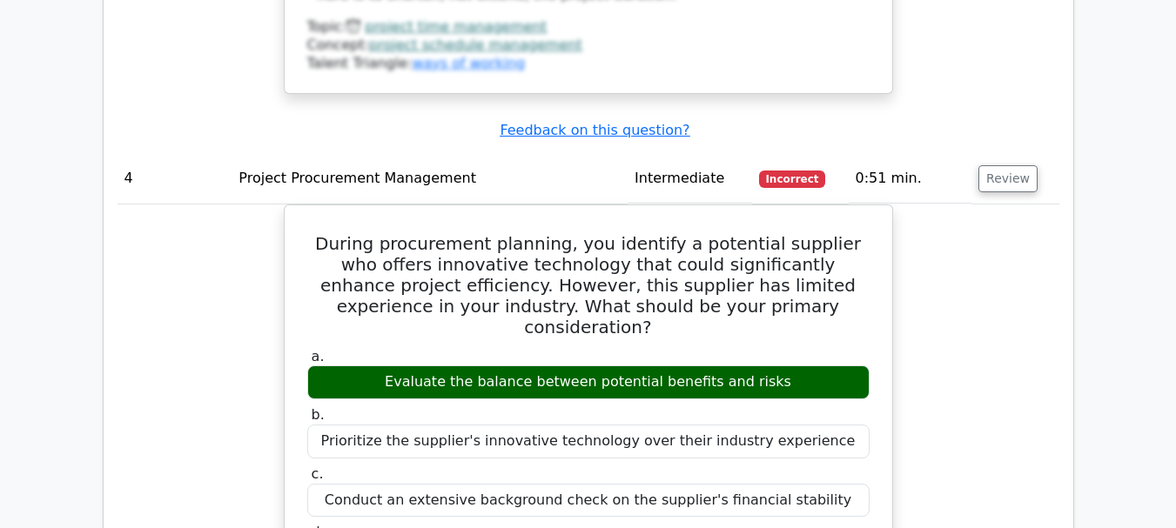
click at [824, 366] on div "Evaluate the balance between potential benefits and risks" at bounding box center [588, 383] width 562 height 34
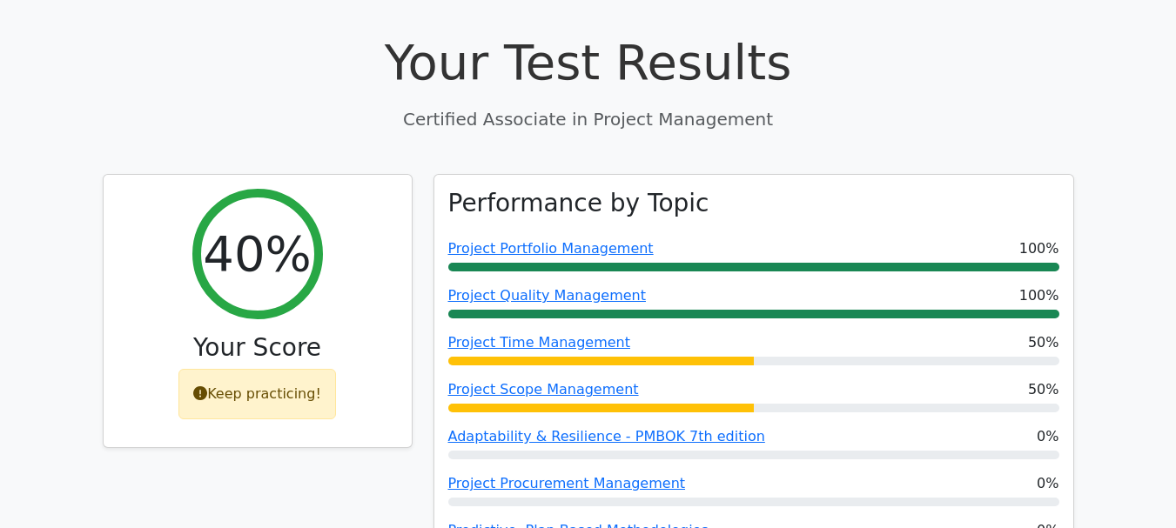
scroll to position [591, 0]
